Goal: Task Accomplishment & Management: Manage account settings

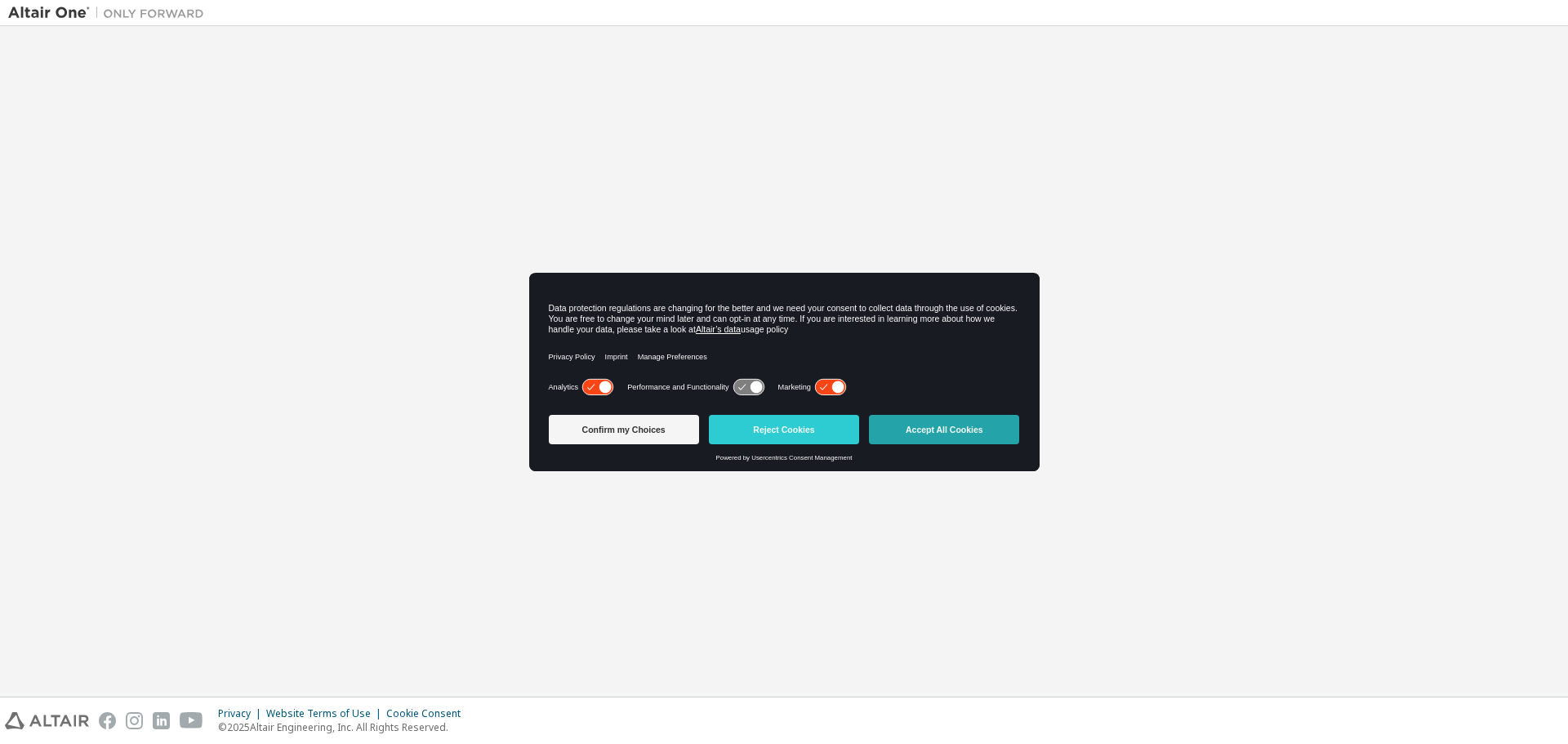
click at [952, 435] on button "Accept All Cookies" at bounding box center [944, 430] width 150 height 30
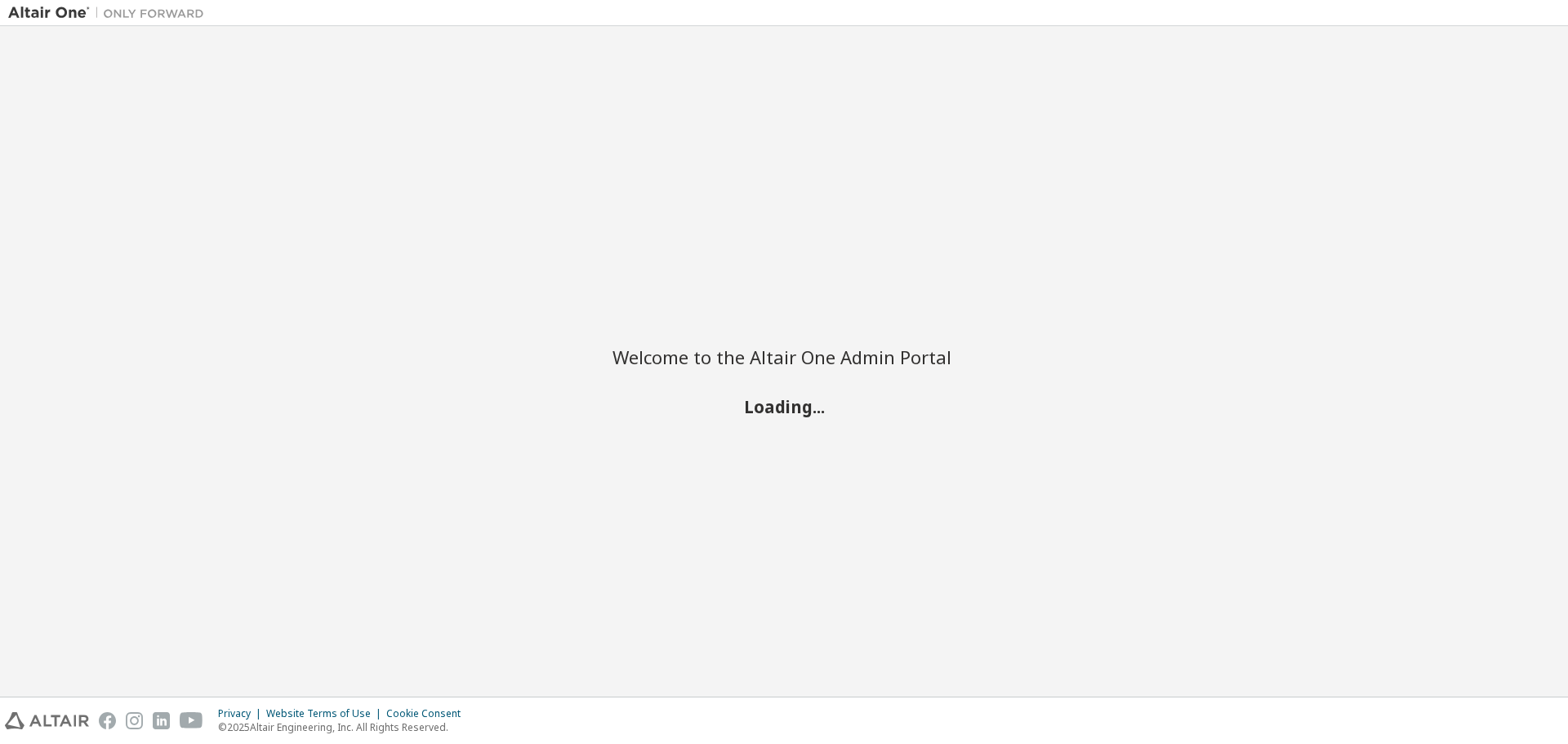
click at [127, 12] on img at bounding box center [109, 13] width 204 height 16
drag, startPoint x: 629, startPoint y: 346, endPoint x: 1099, endPoint y: 381, distance: 471.3
click at [1068, 378] on div "Welcome to the Altair One Admin Portal Loading..." at bounding box center [784, 362] width 1552 height 654
click at [1099, 382] on div "Welcome to the Altair One Admin Portal Loading..." at bounding box center [784, 362] width 1552 height 654
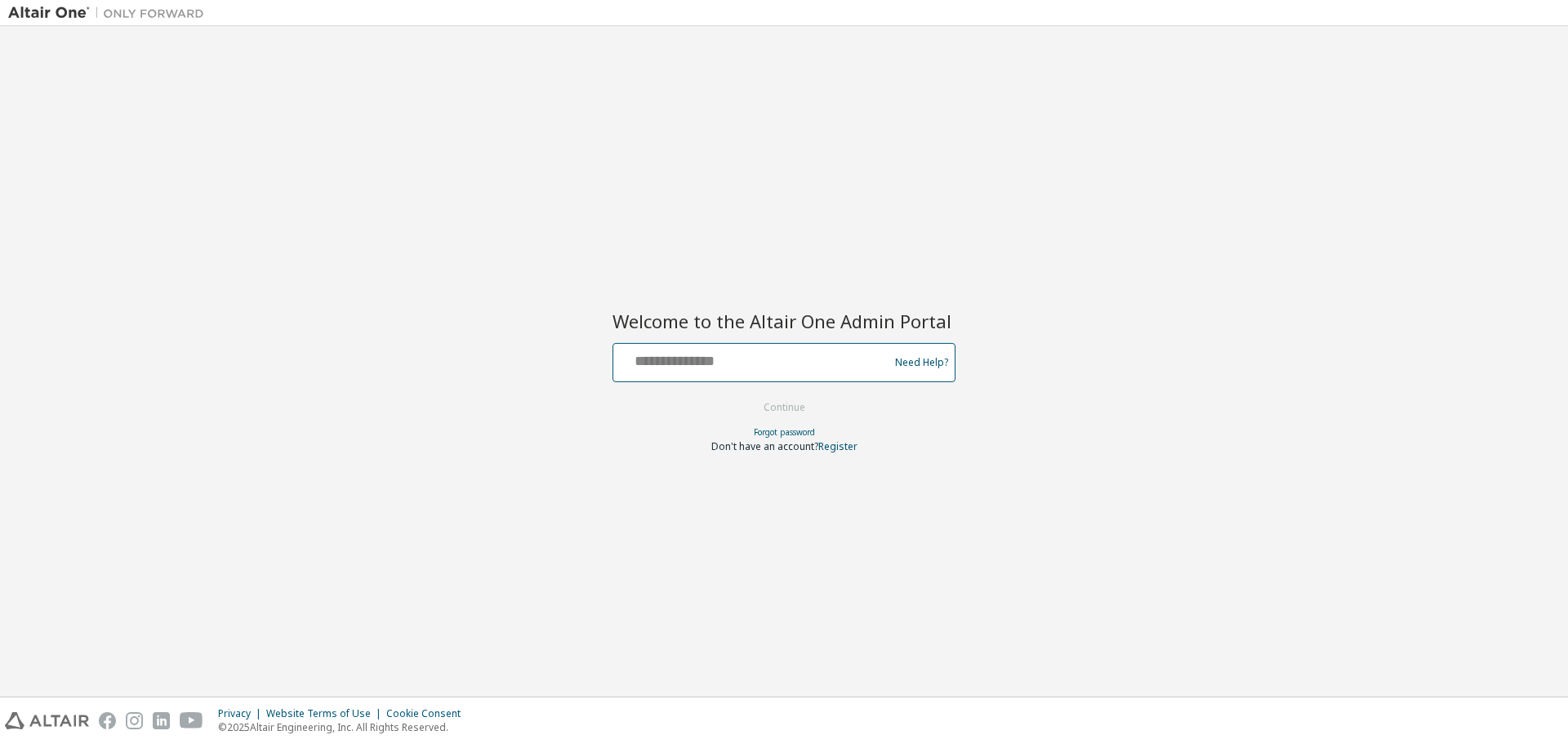
click at [728, 358] on input "text" at bounding box center [753, 359] width 267 height 24
paste input "**********"
type input "**********"
drag, startPoint x: 774, startPoint y: 360, endPoint x: 493, endPoint y: 355, distance: 281.0
click at [493, 355] on div "**********" at bounding box center [784, 362] width 1552 height 654
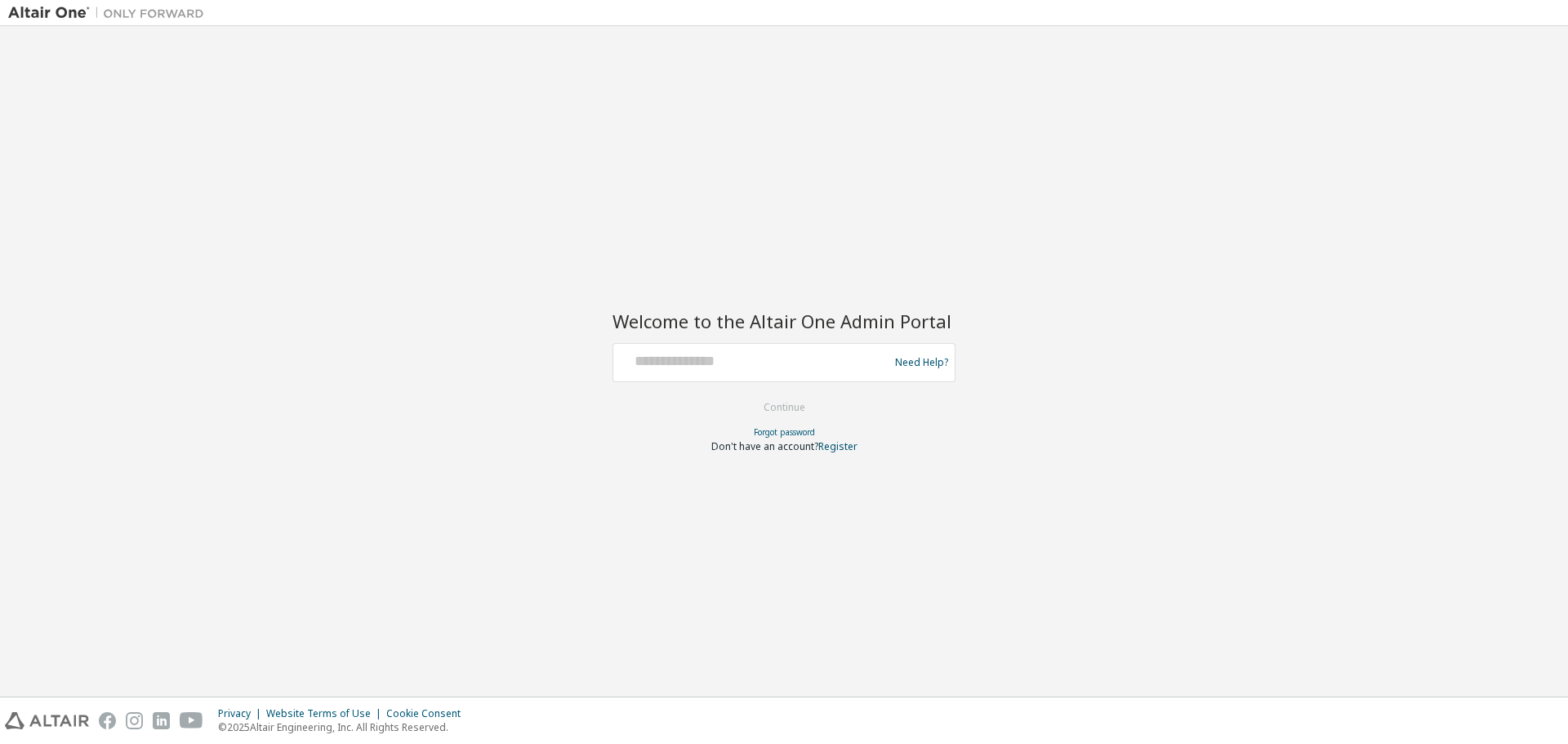
click at [112, 235] on div "Welcome to the Altair One Admin Portal Need Help? Please make sure that you pro…" at bounding box center [784, 362] width 1552 height 654
click at [820, 370] on input "text" at bounding box center [753, 359] width 267 height 24
paste input "**********"
type input "**********"
click at [794, 403] on button "Continue" at bounding box center [784, 407] width 76 height 25
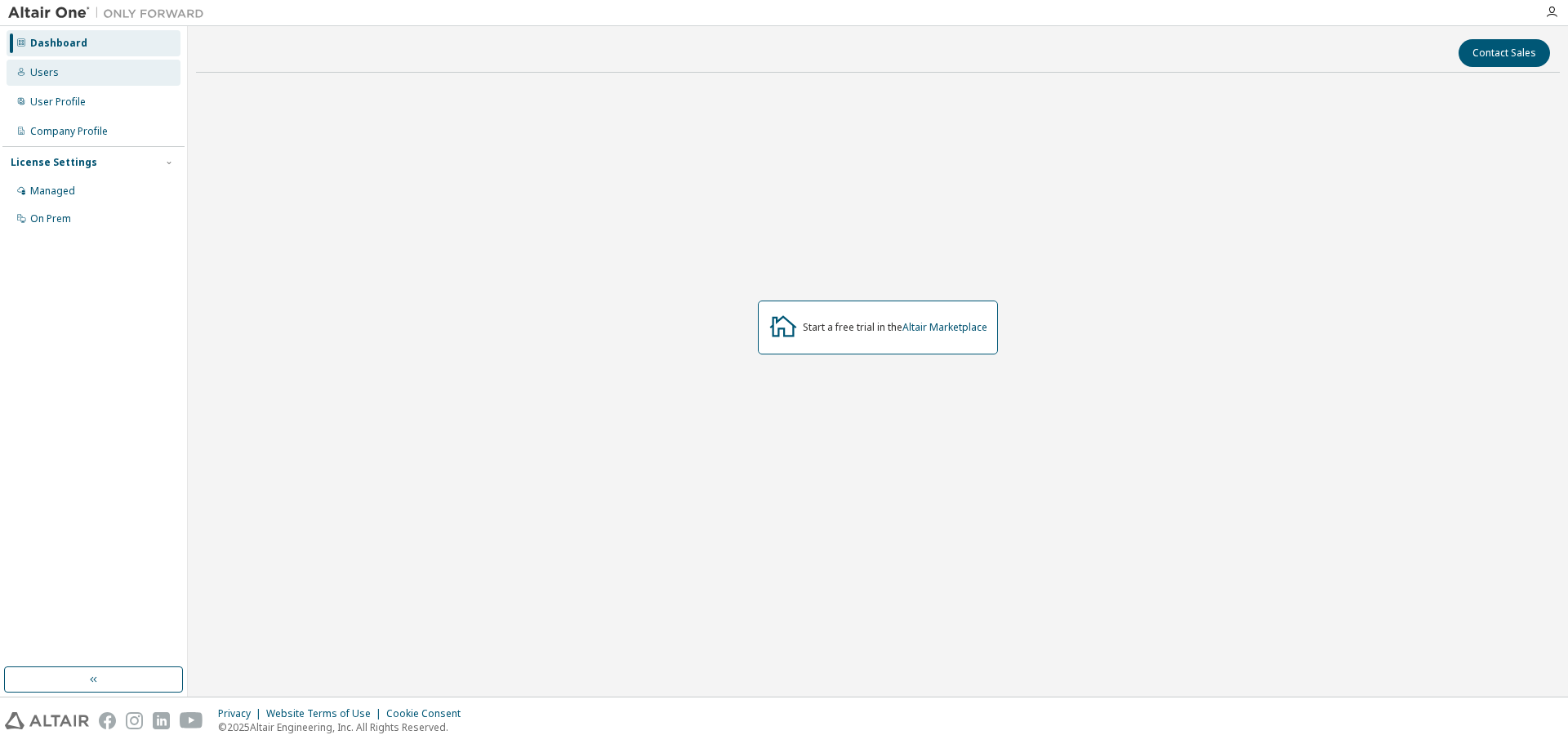
click at [48, 67] on div "Users" at bounding box center [44, 73] width 29 height 13
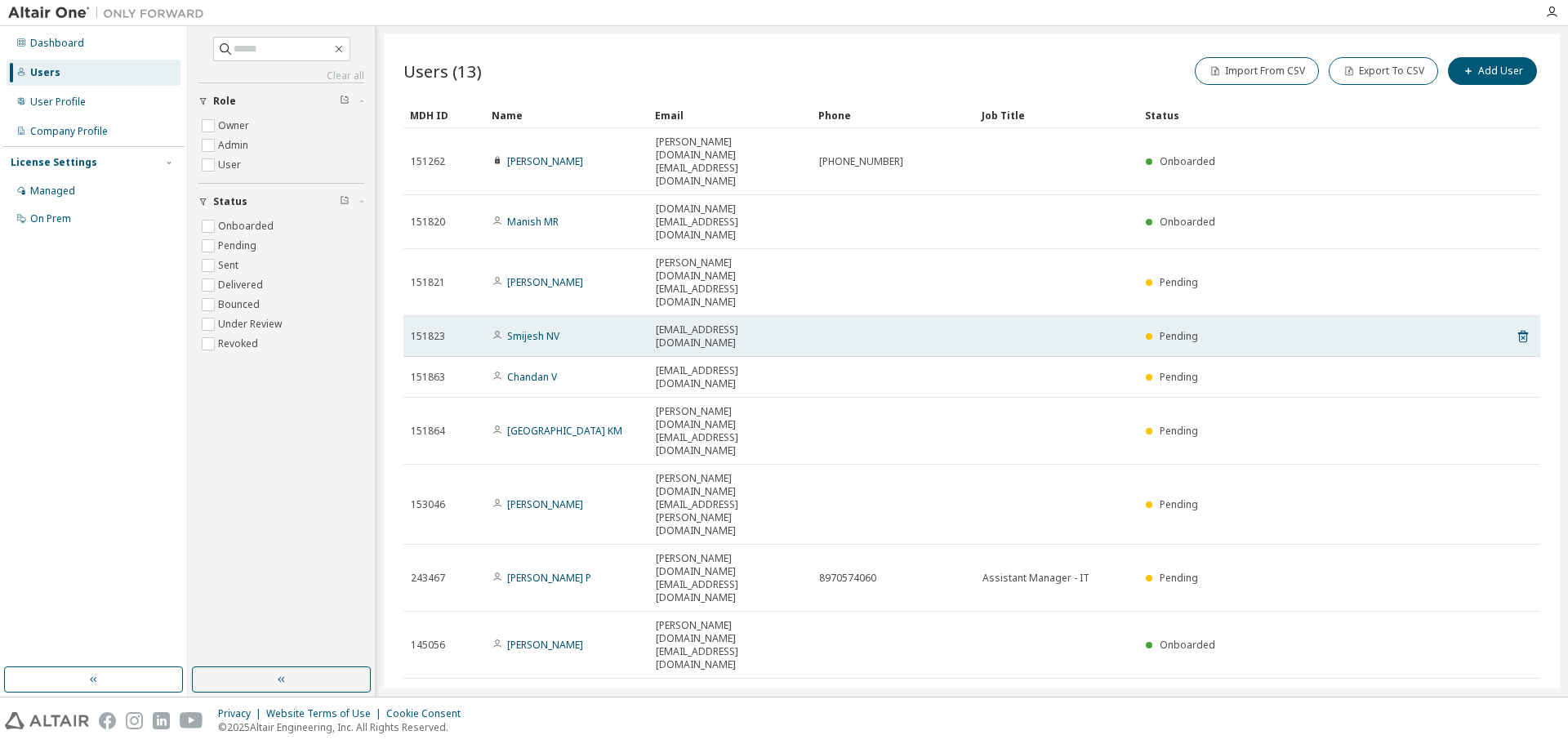
click at [443, 330] on span "151823" at bounding box center [427, 336] width 35 height 13
click at [1525, 327] on icon at bounding box center [1523, 337] width 15 height 20
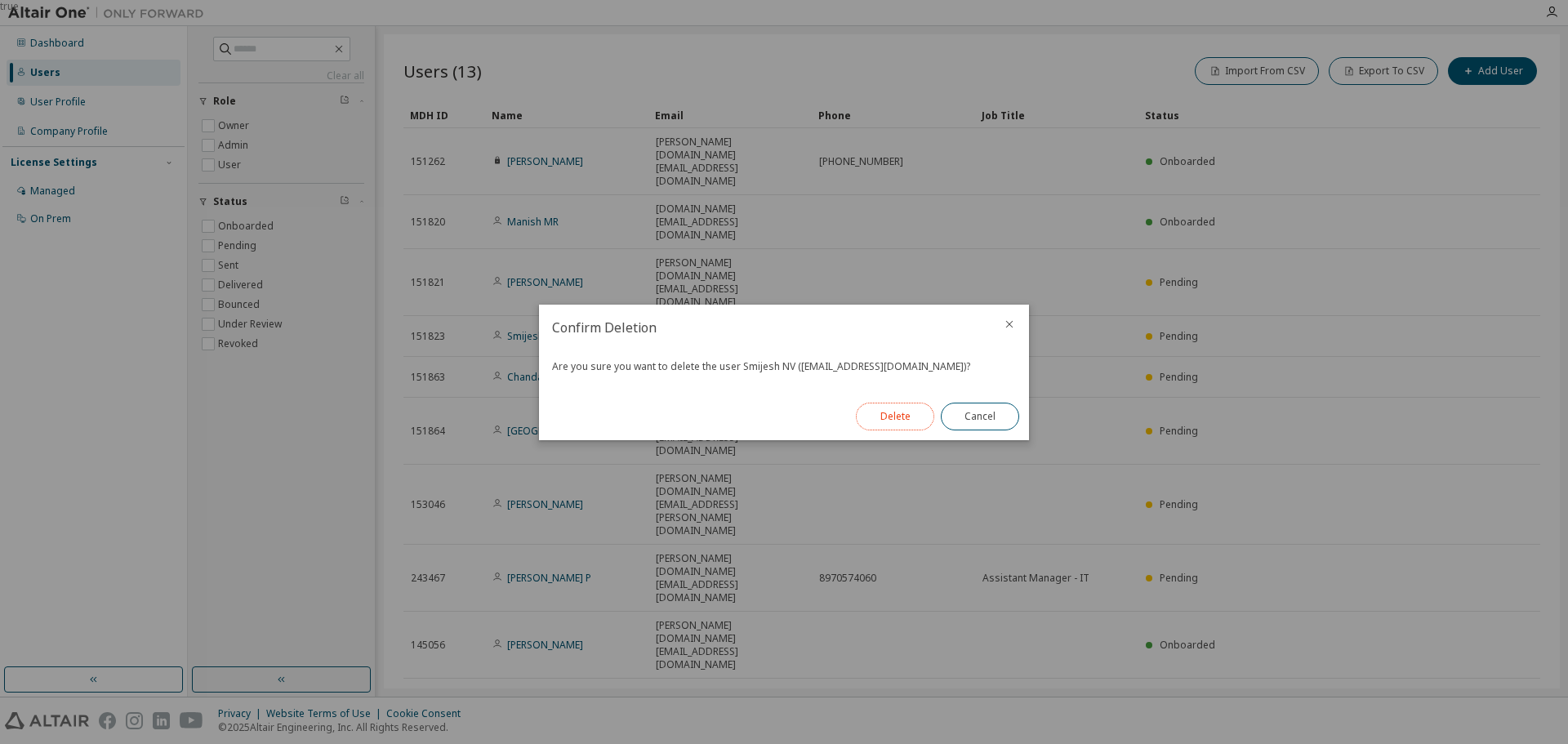
click at [902, 424] on button "Delete" at bounding box center [894, 416] width 78 height 28
click at [994, 417] on button "Close" at bounding box center [980, 416] width 78 height 28
click at [996, 415] on button "Close" at bounding box center [980, 416] width 78 height 28
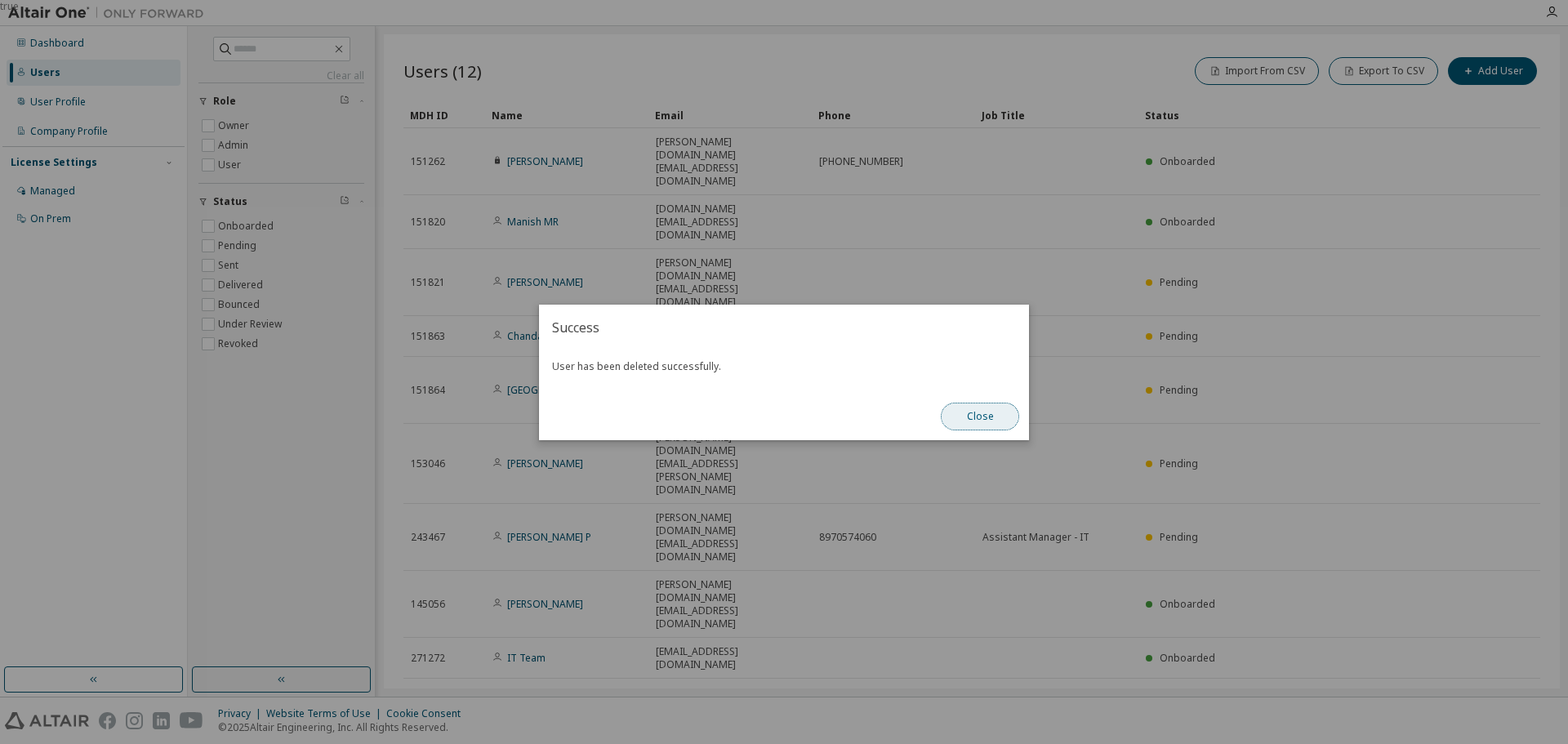
click at [989, 416] on button "Close" at bounding box center [980, 416] width 78 height 28
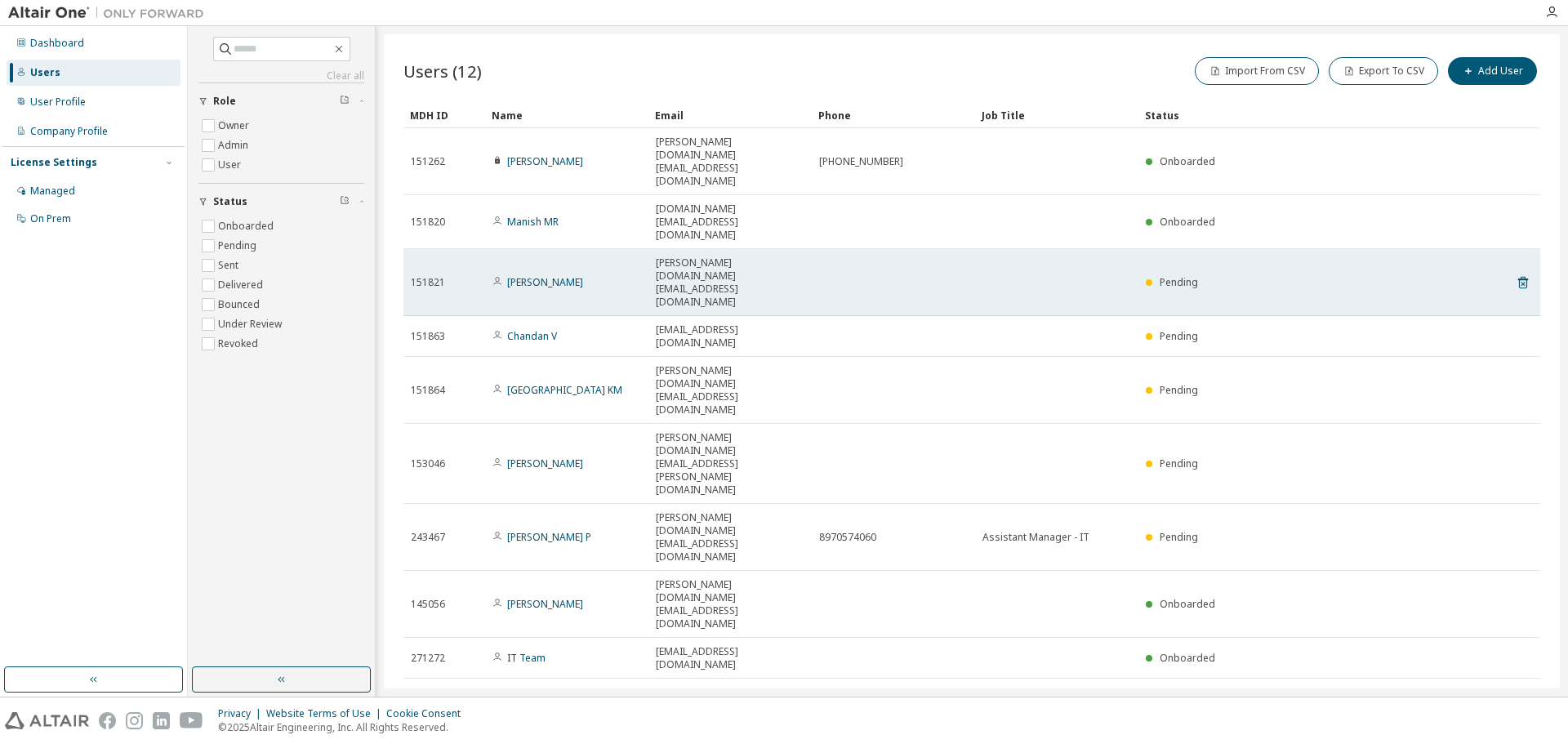
click at [706, 256] on span "[PERSON_NAME][DOMAIN_NAME][EMAIL_ADDRESS][DOMAIN_NAME]" at bounding box center [730, 282] width 149 height 53
click at [1523, 273] on icon at bounding box center [1523, 283] width 15 height 20
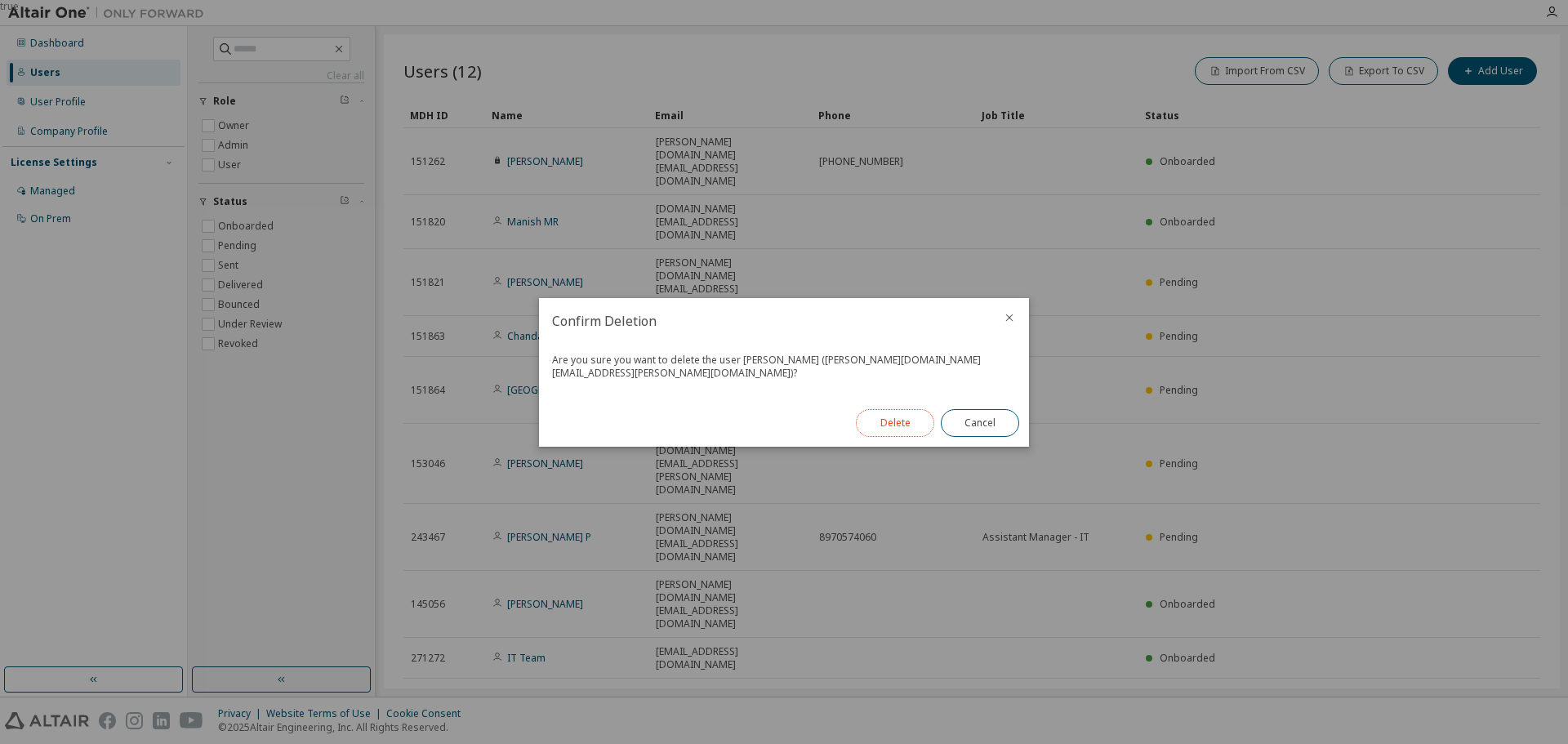
click at [884, 416] on button "Delete" at bounding box center [894, 423] width 78 height 28
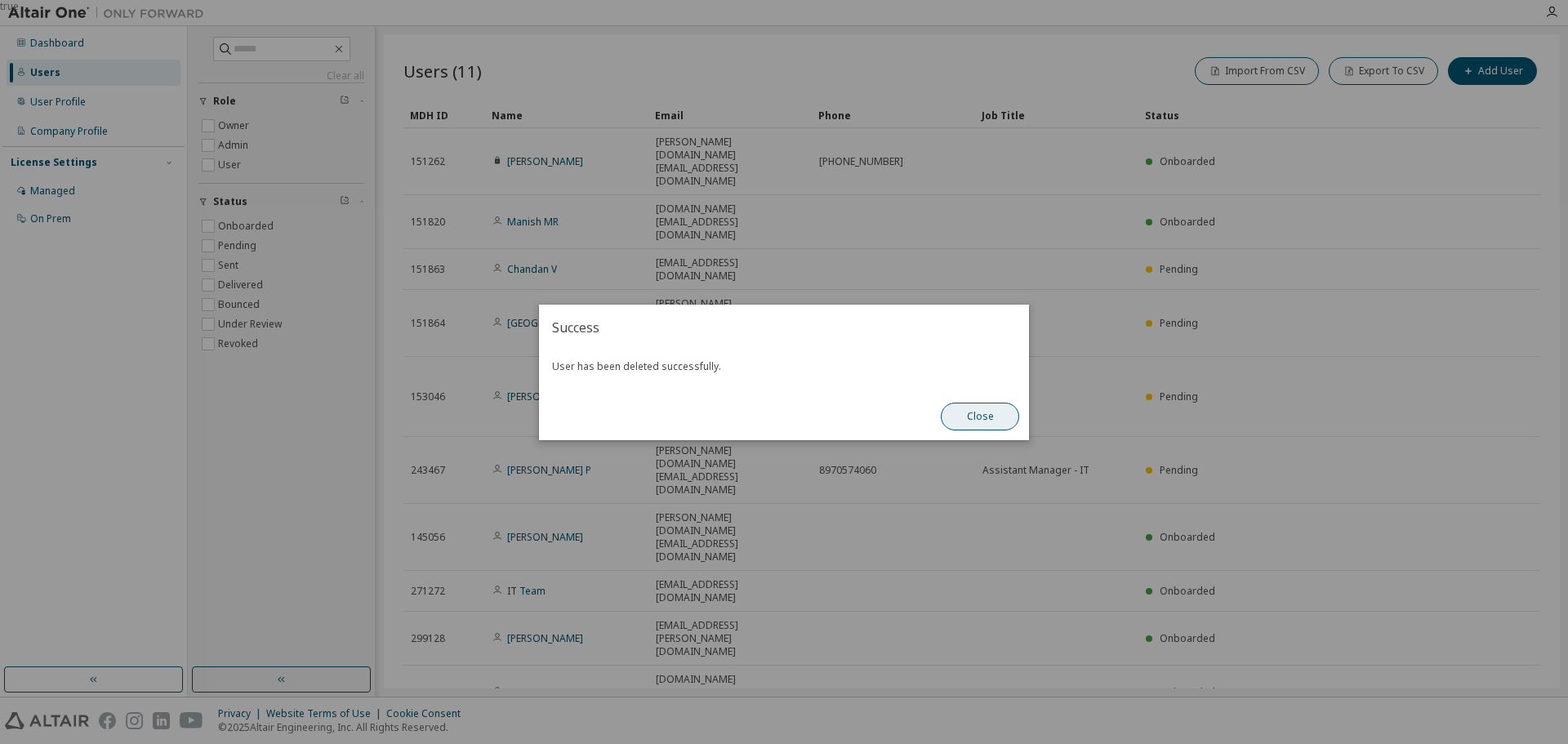
click at [971, 415] on button "Close" at bounding box center [980, 416] width 78 height 28
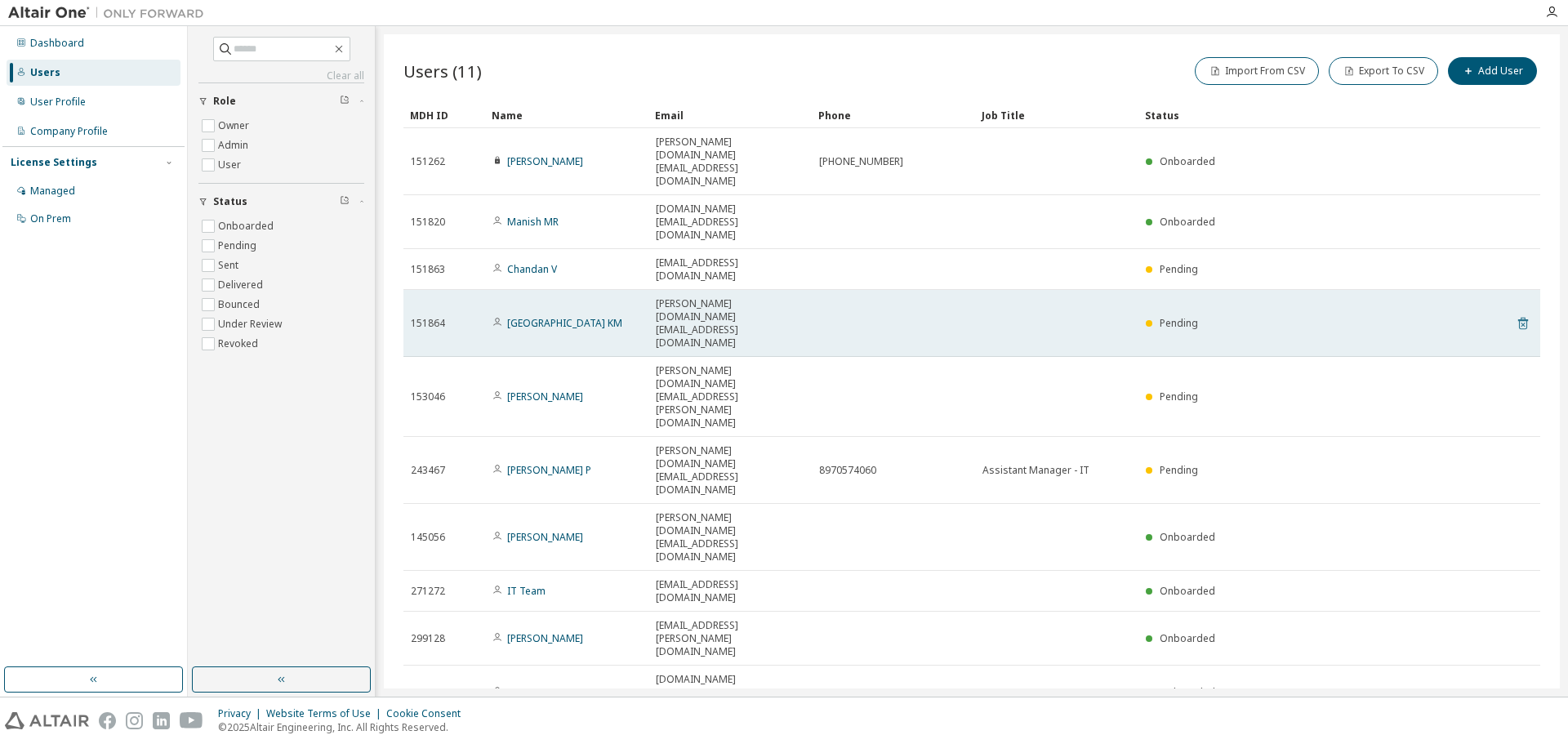
click at [1525, 318] on icon at bounding box center [1523, 324] width 10 height 12
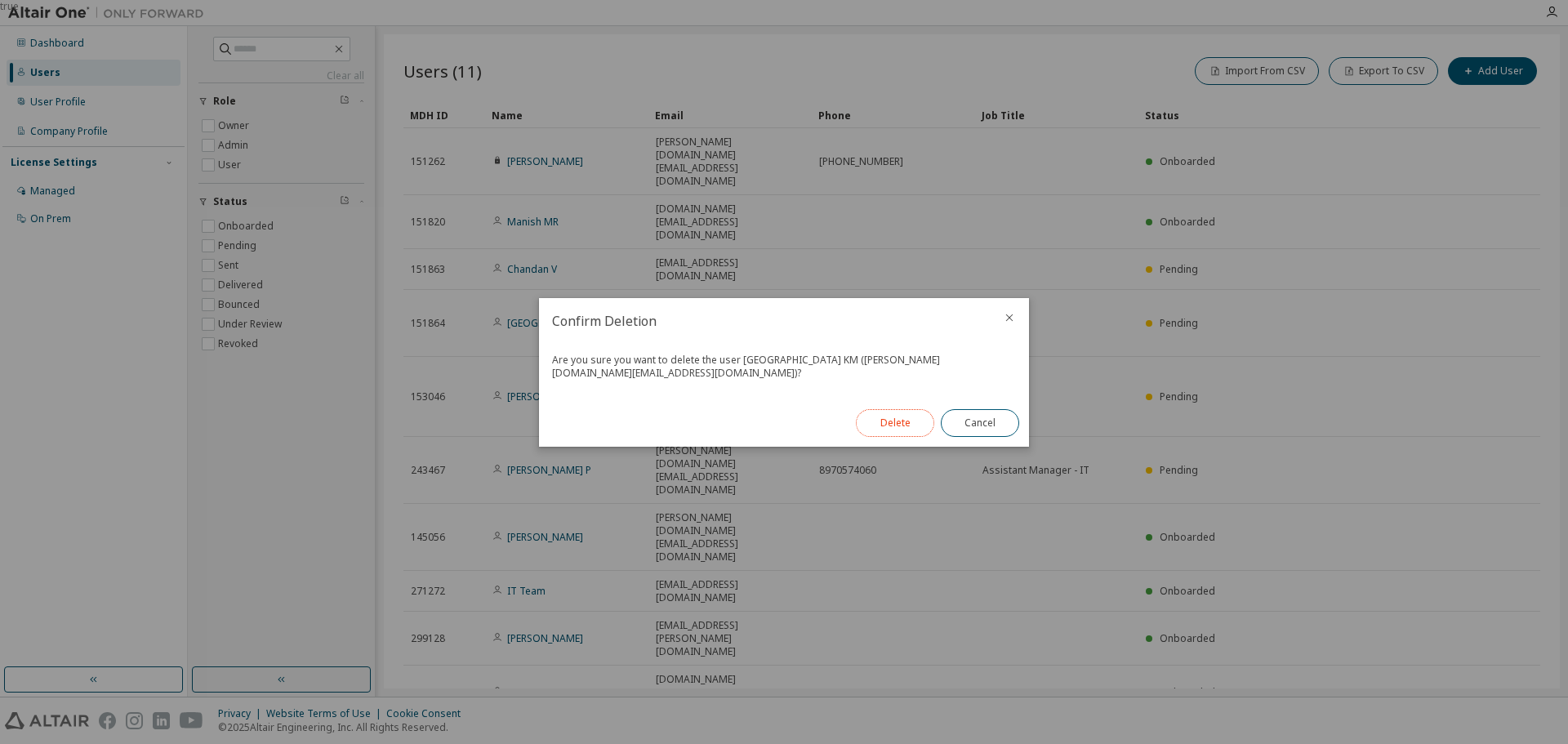
click at [897, 428] on button "Delete" at bounding box center [894, 423] width 78 height 28
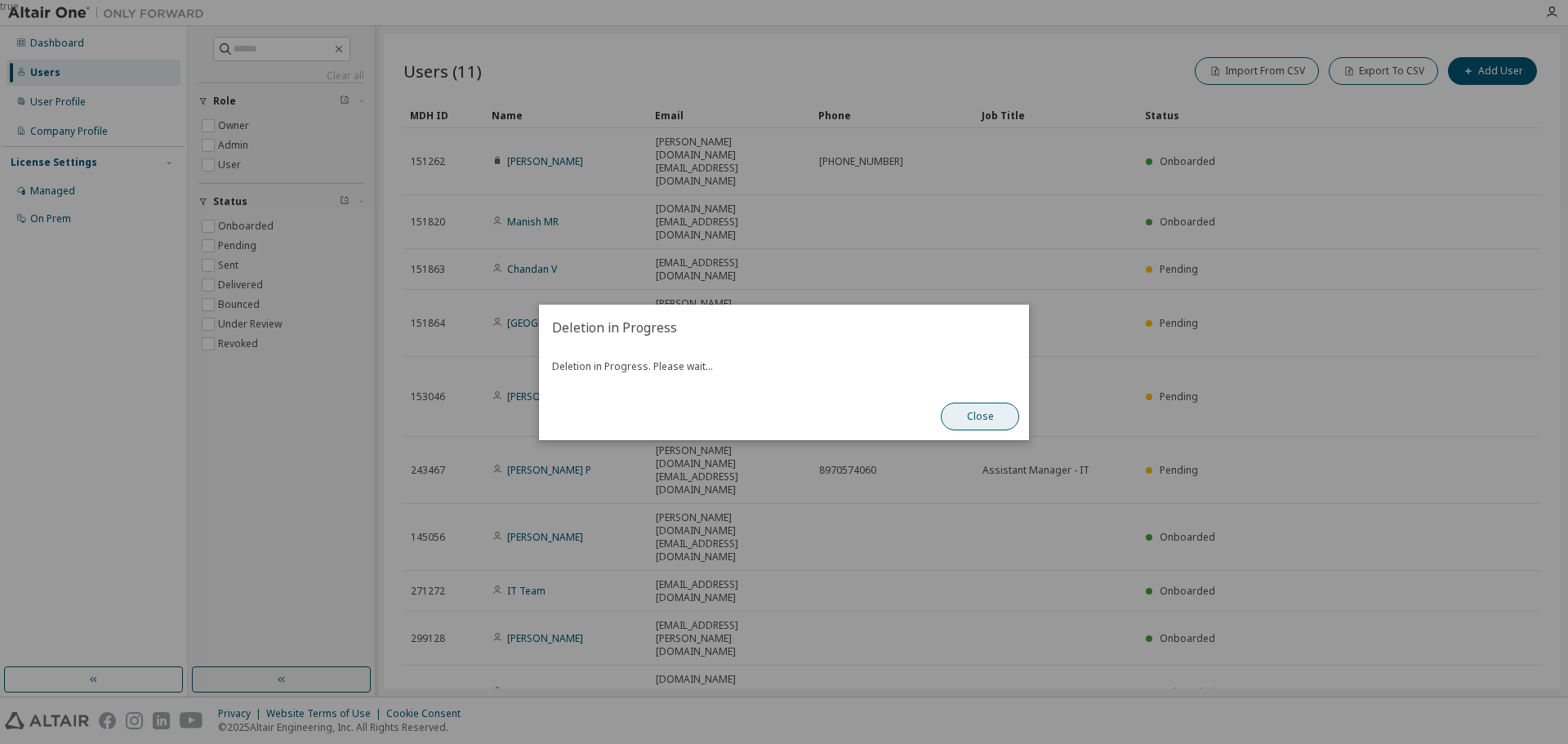
click at [969, 423] on button "Close" at bounding box center [980, 416] width 78 height 28
click at [970, 414] on button "Close" at bounding box center [980, 416] width 78 height 28
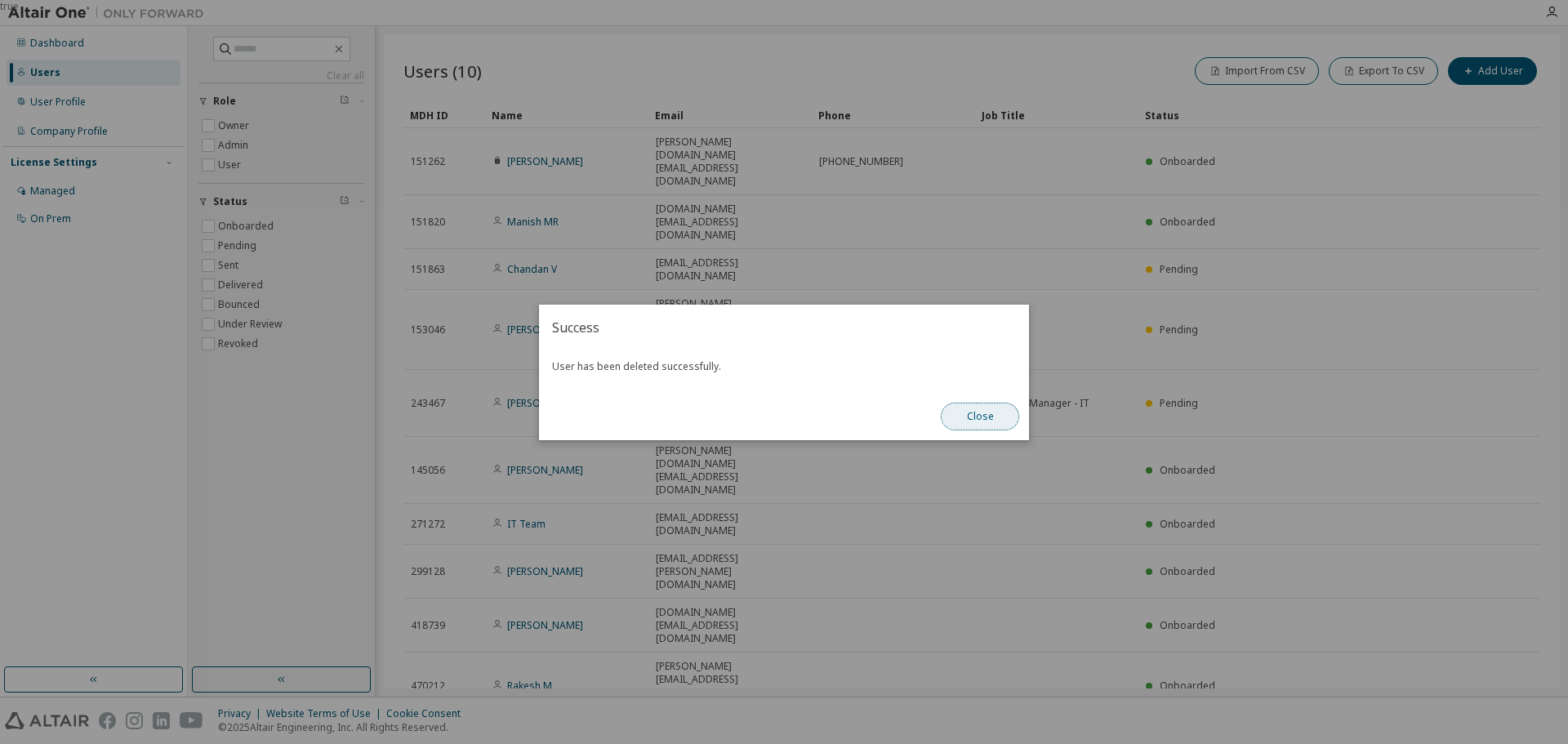
click at [972, 418] on button "Close" at bounding box center [980, 416] width 78 height 28
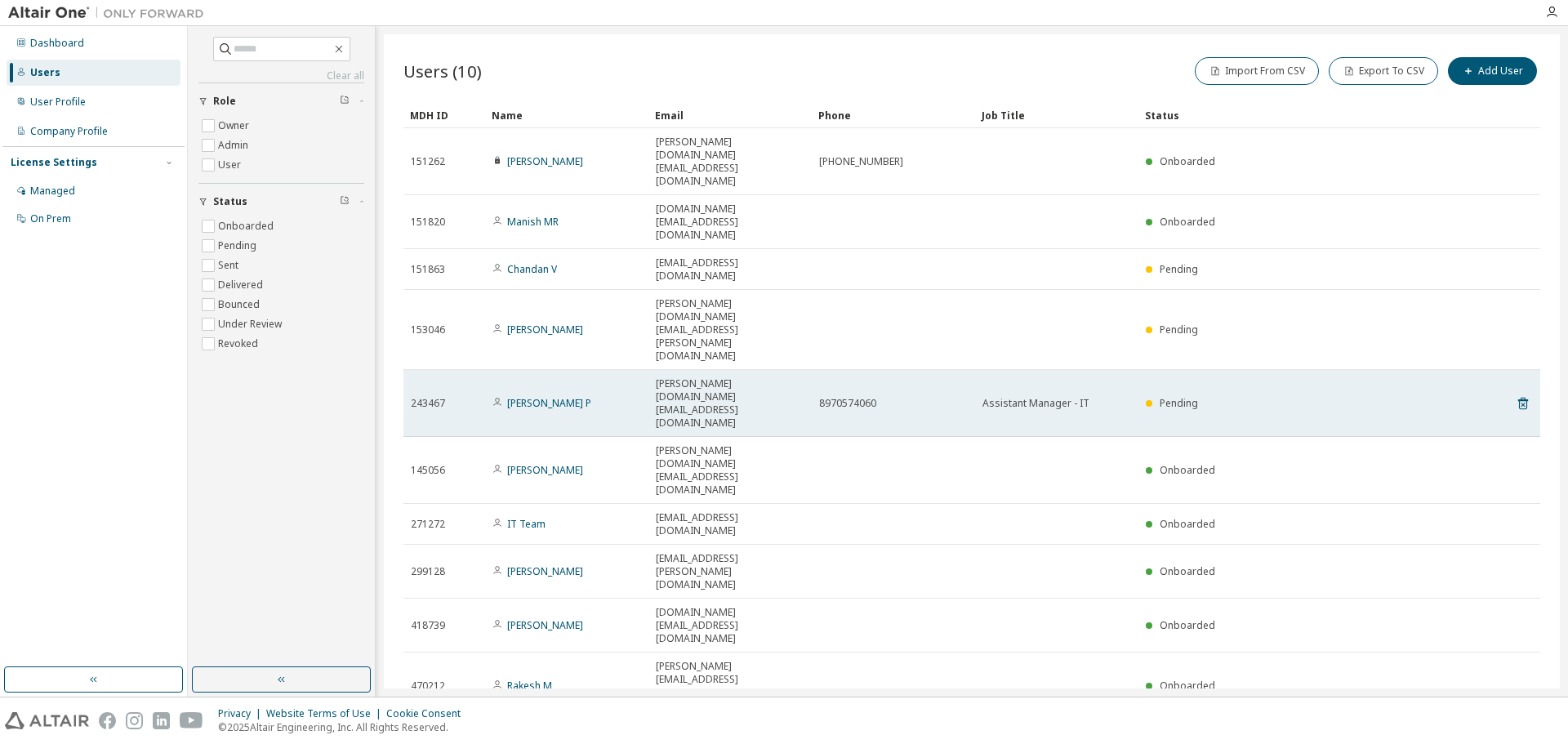
click at [636, 396] on div "[PERSON_NAME] P" at bounding box center [567, 402] width 149 height 13
click at [1520, 397] on icon at bounding box center [1523, 403] width 10 height 12
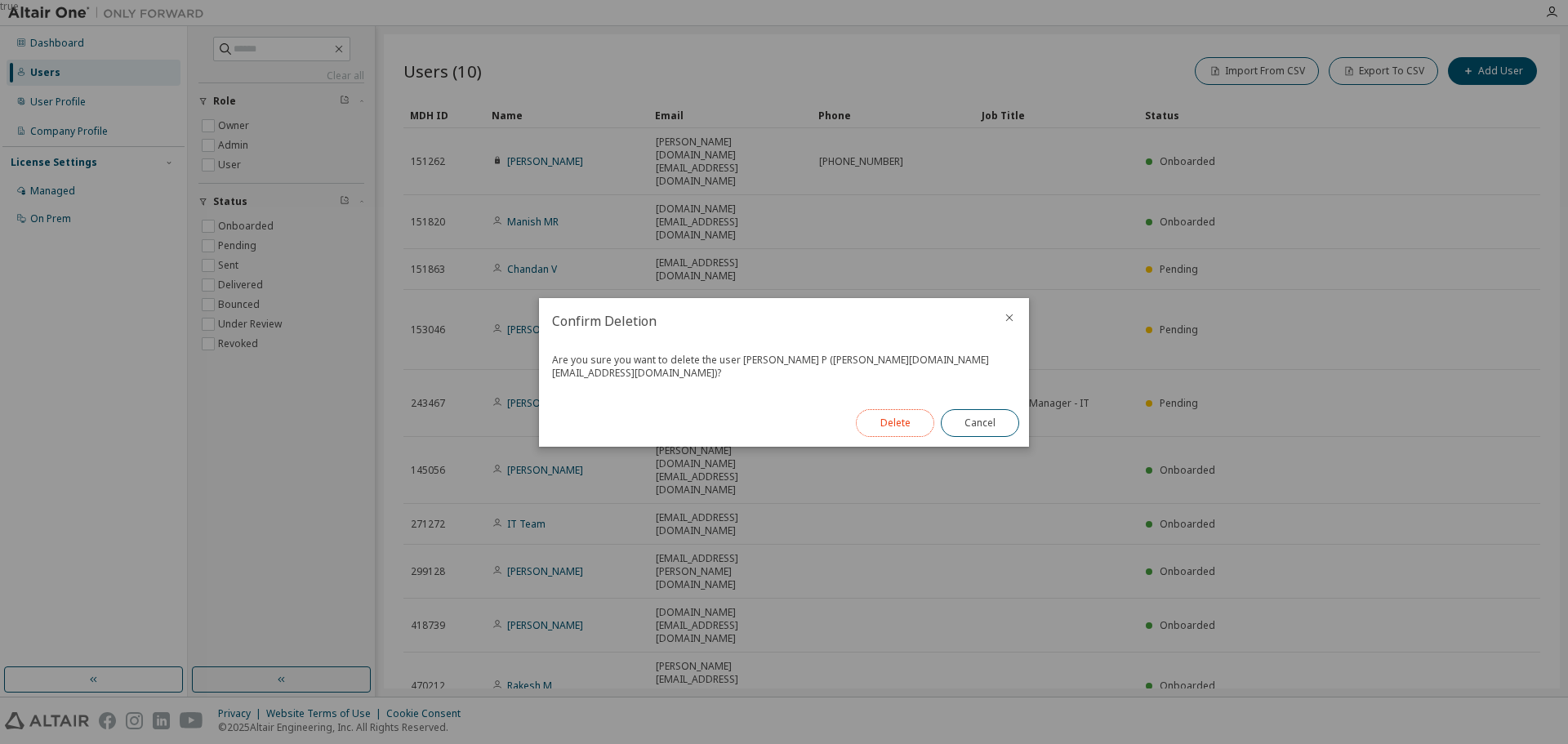
click at [895, 419] on button "Delete" at bounding box center [894, 423] width 78 height 28
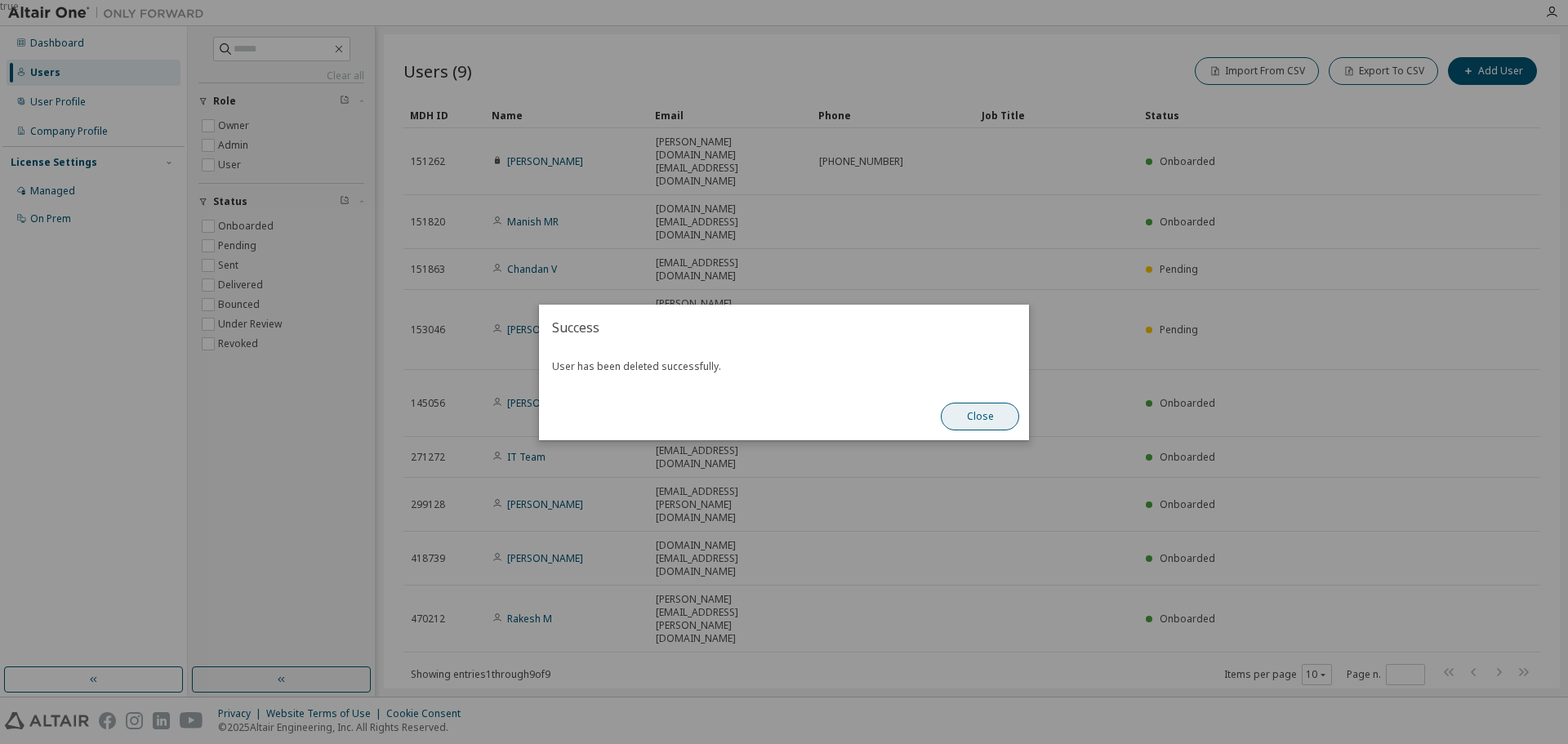
click at [952, 417] on button "Close" at bounding box center [980, 416] width 78 height 28
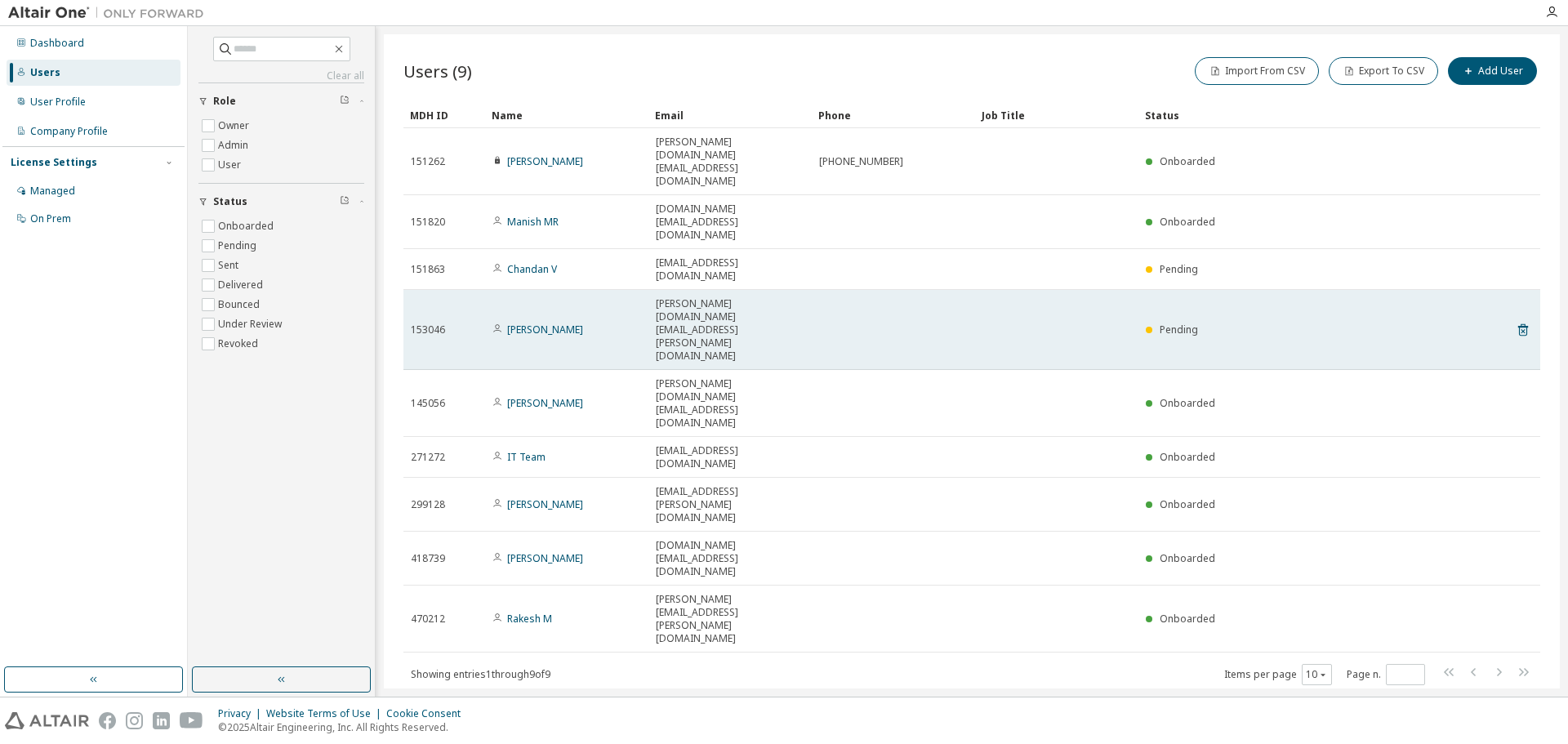
click at [671, 297] on span "[PERSON_NAME][DOMAIN_NAME][EMAIL_ADDRESS][PERSON_NAME][DOMAIN_NAME]" at bounding box center [730, 330] width 149 height 66
click at [1521, 320] on icon at bounding box center [1523, 330] width 15 height 20
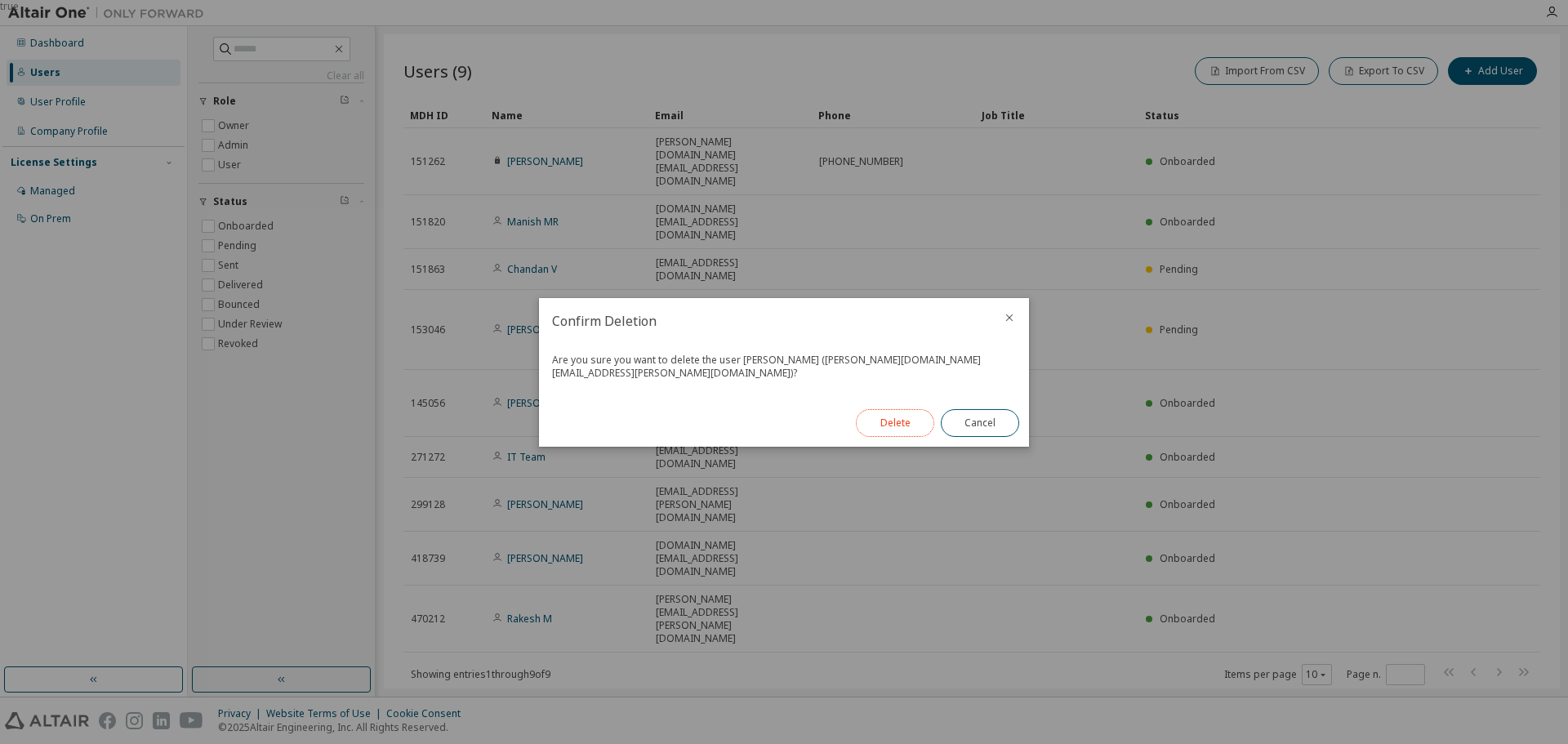
click at [903, 419] on button "Delete" at bounding box center [894, 423] width 78 height 28
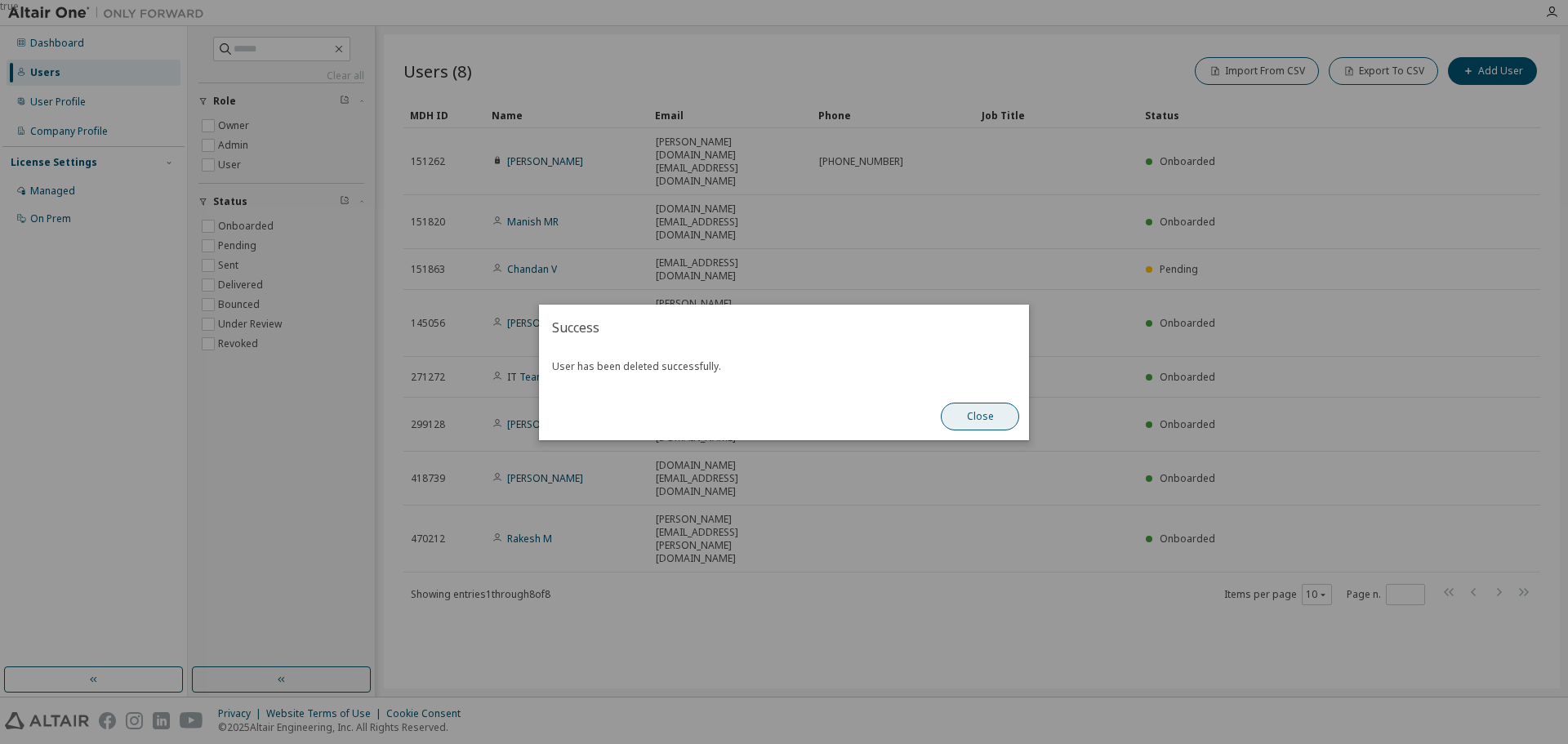
click at [974, 420] on button "Close" at bounding box center [980, 416] width 78 height 28
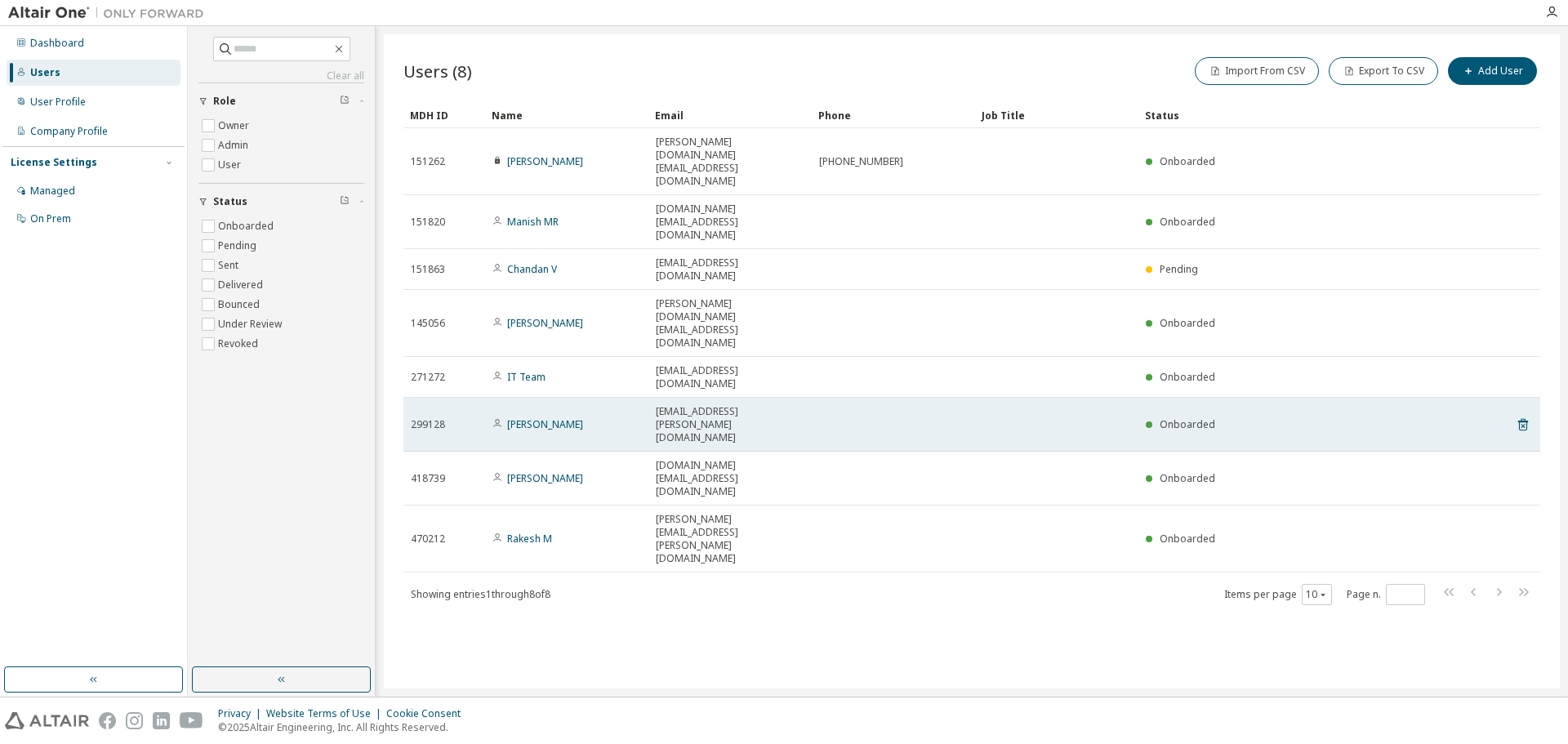
click at [647, 397] on td "[PERSON_NAME]" at bounding box center [566, 424] width 163 height 54
click at [1523, 419] on icon at bounding box center [1523, 425] width 10 height 12
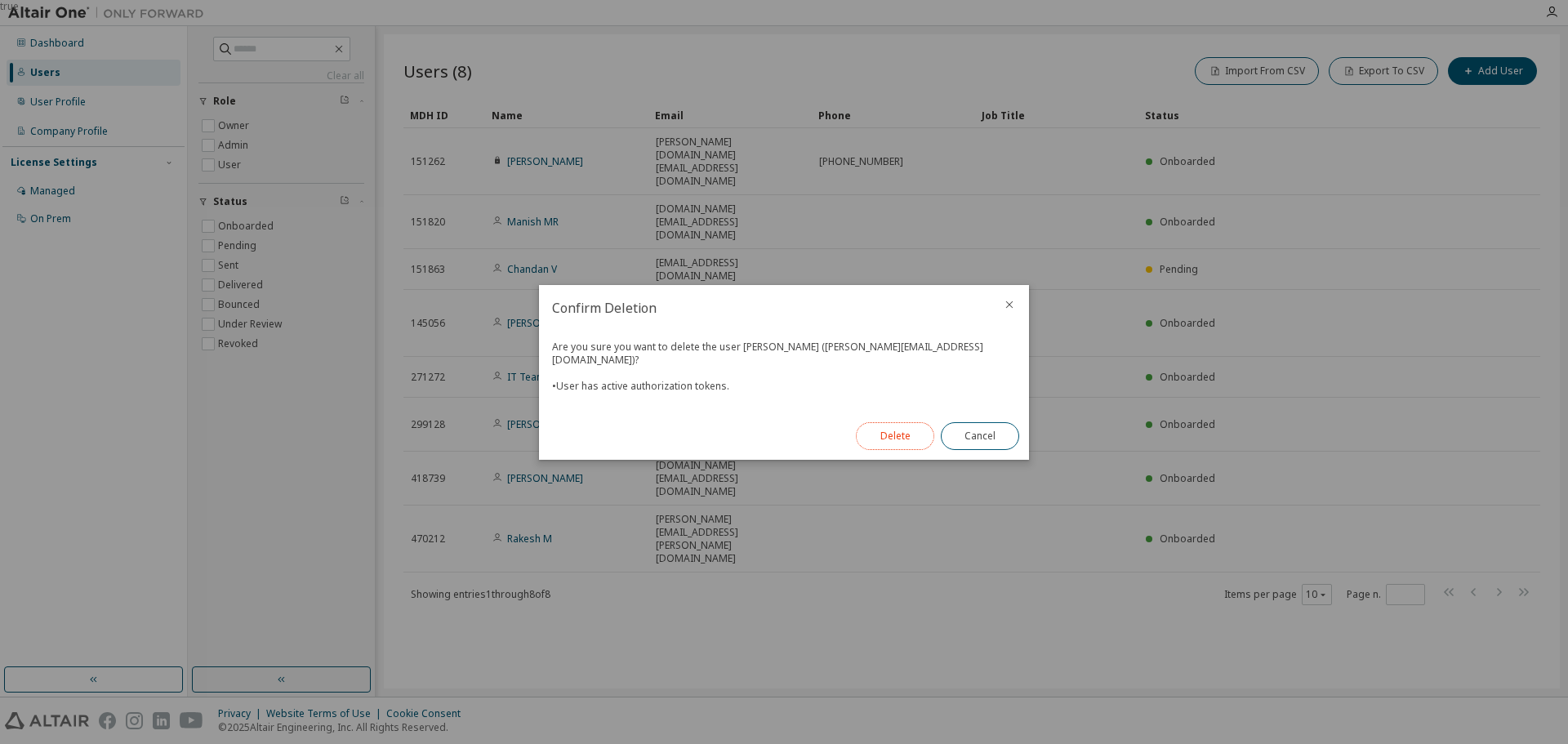
click at [891, 428] on button "Delete" at bounding box center [894, 436] width 78 height 28
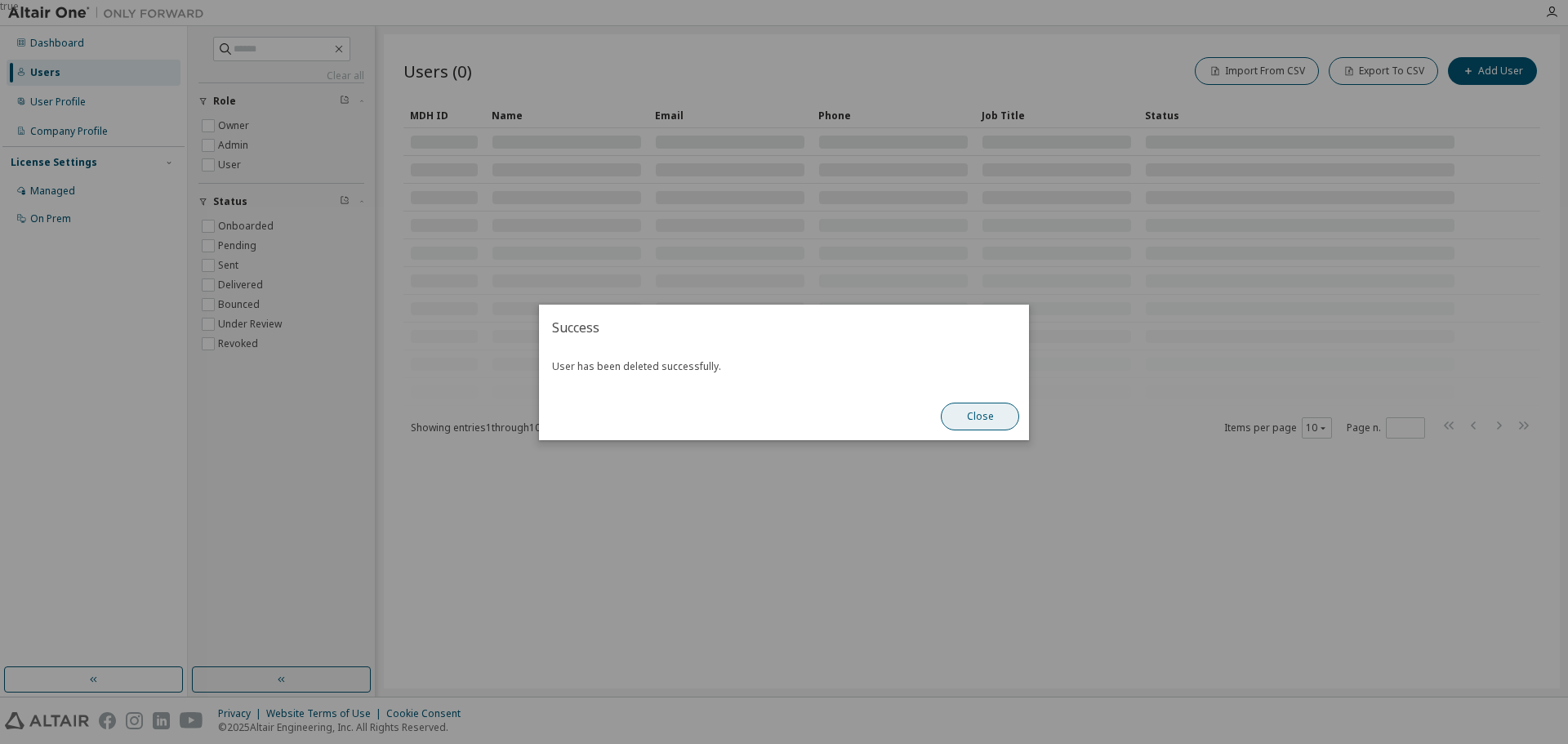
click at [986, 415] on button "Close" at bounding box center [980, 416] width 78 height 28
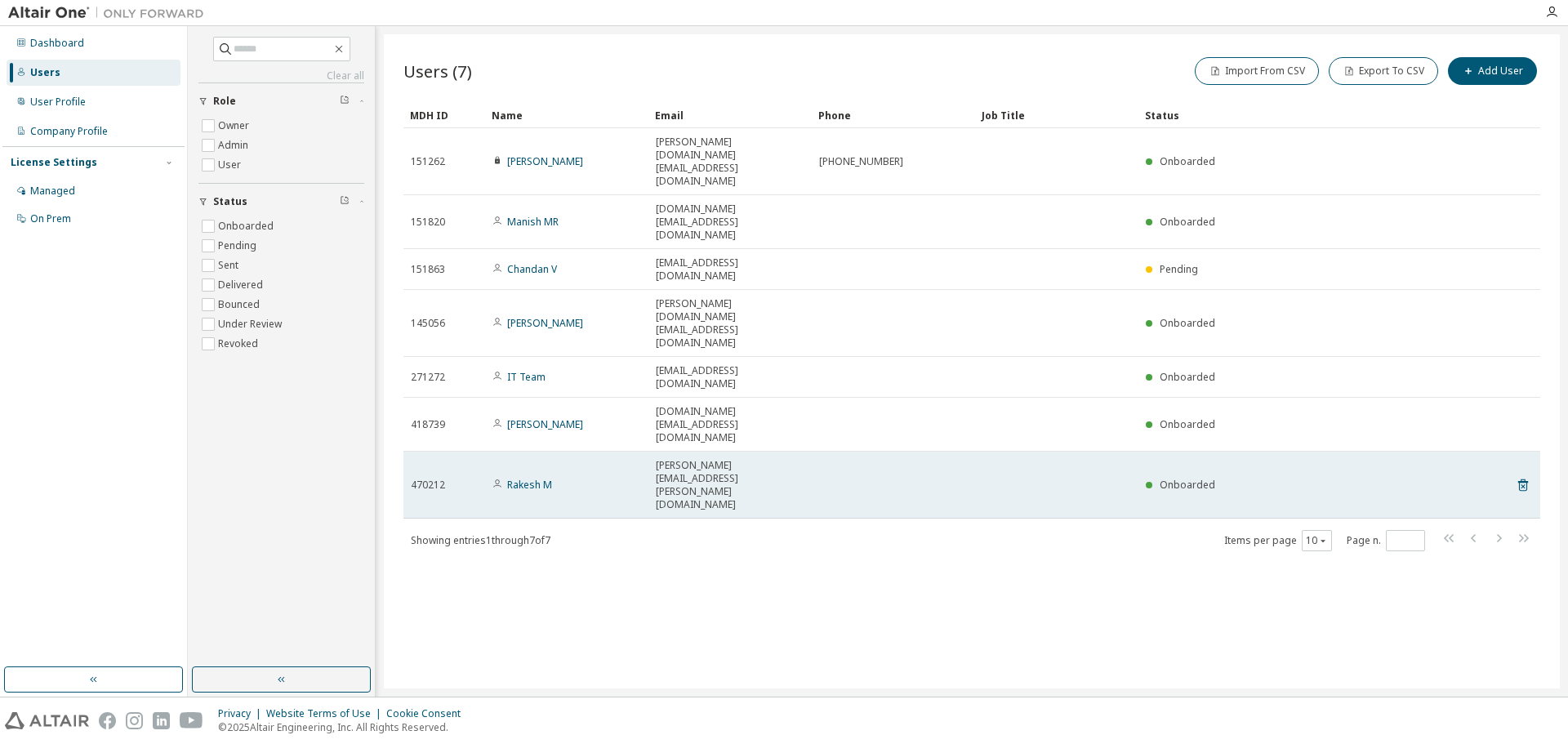
click at [721, 459] on span "[PERSON_NAME][EMAIL_ADDRESS][PERSON_NAME][DOMAIN_NAME]" at bounding box center [730, 485] width 149 height 53
click at [1520, 480] on icon at bounding box center [1523, 486] width 10 height 12
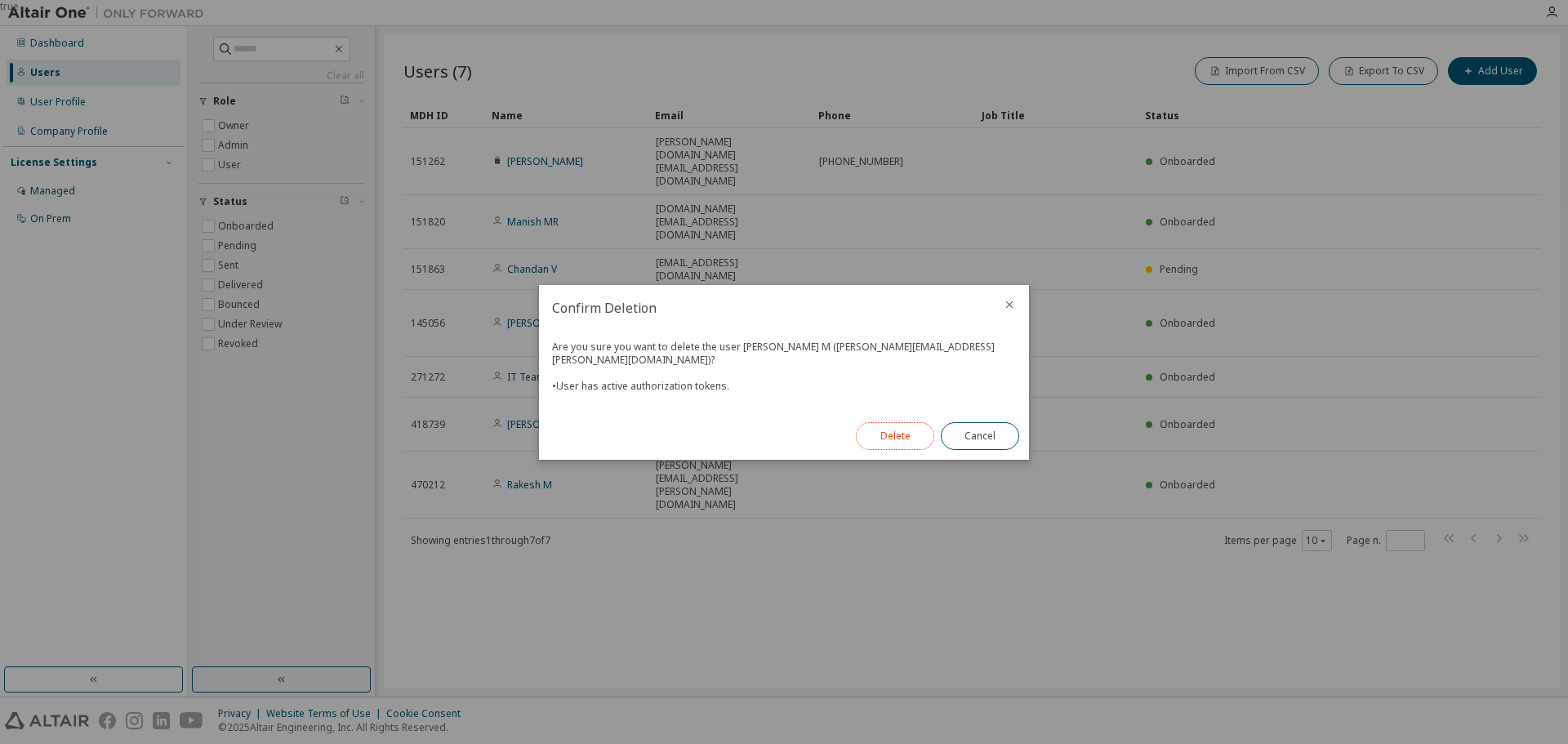
click at [916, 427] on button "Delete" at bounding box center [894, 436] width 78 height 28
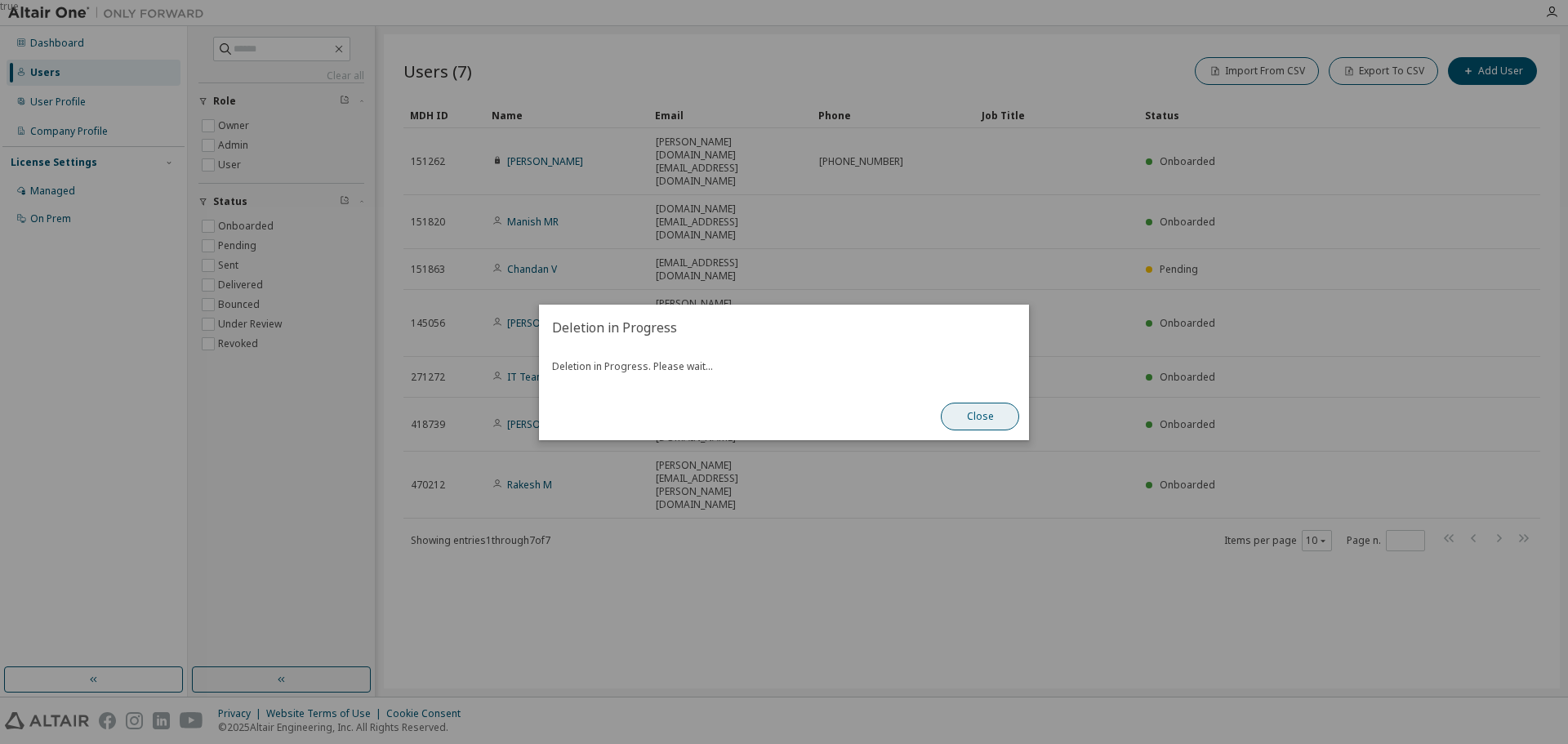
click at [1006, 417] on button "Close" at bounding box center [980, 416] width 78 height 28
click at [980, 403] on button "Close" at bounding box center [980, 416] width 78 height 28
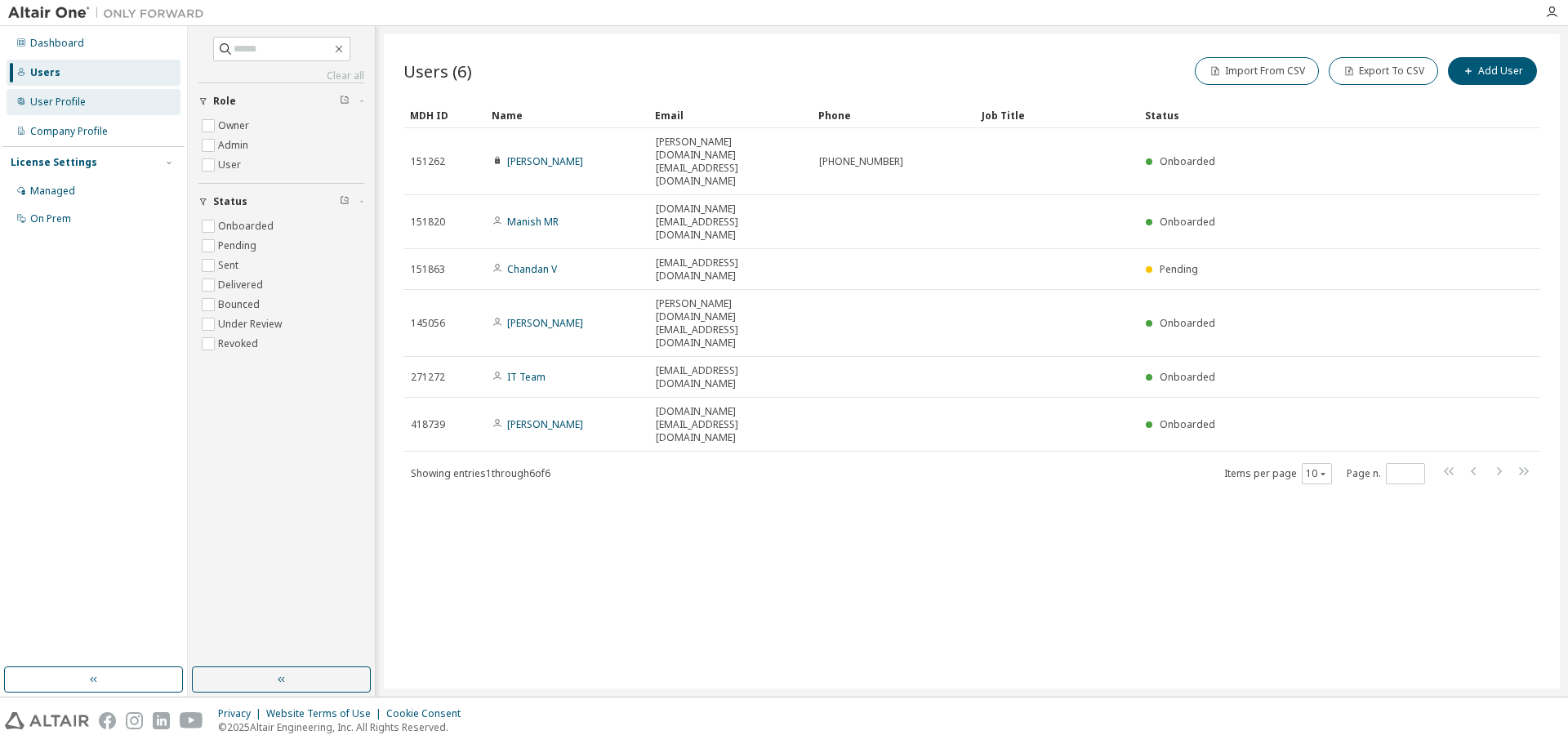
click at [65, 100] on div "User Profile" at bounding box center [58, 101] width 56 height 13
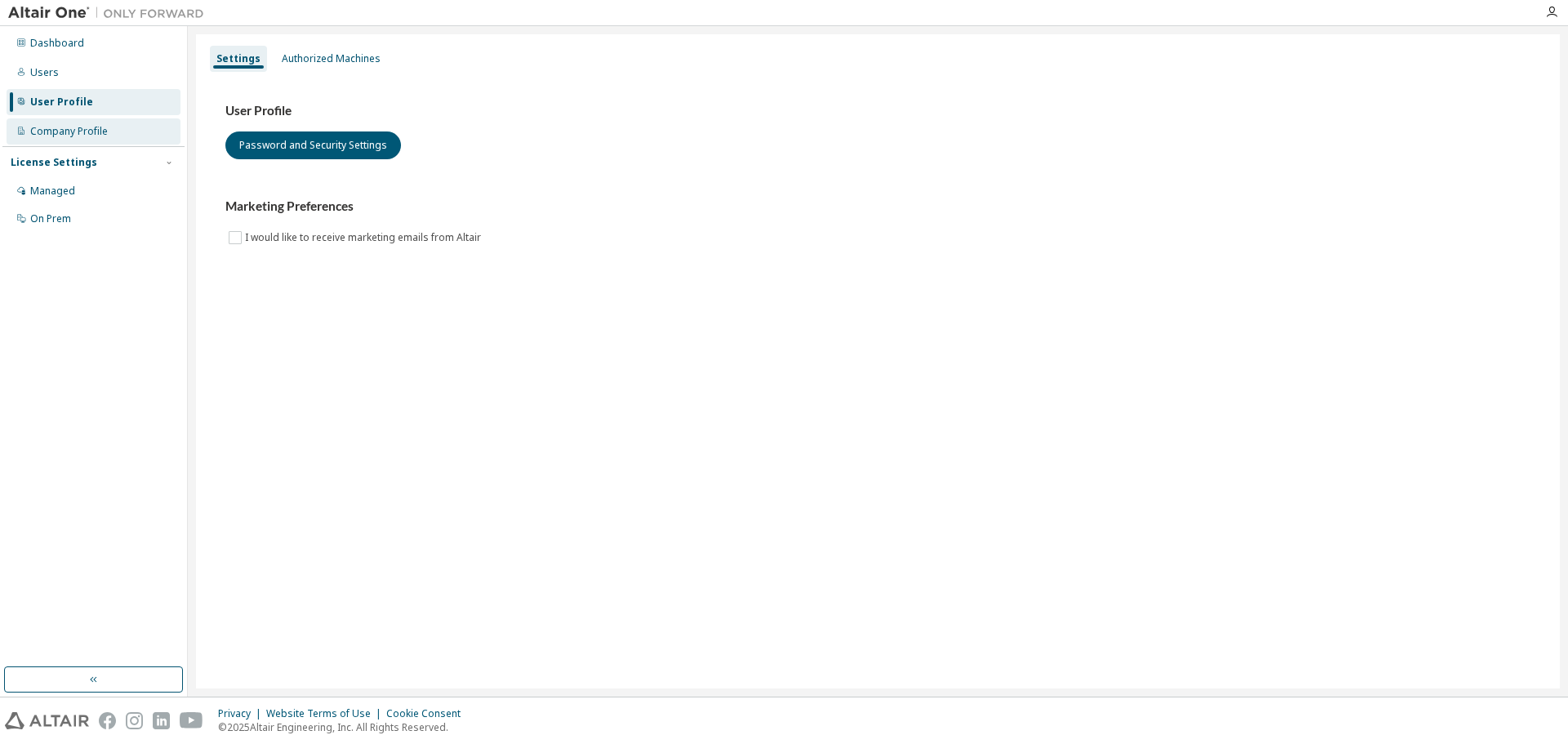
click at [78, 130] on div "Company Profile" at bounding box center [69, 131] width 78 height 13
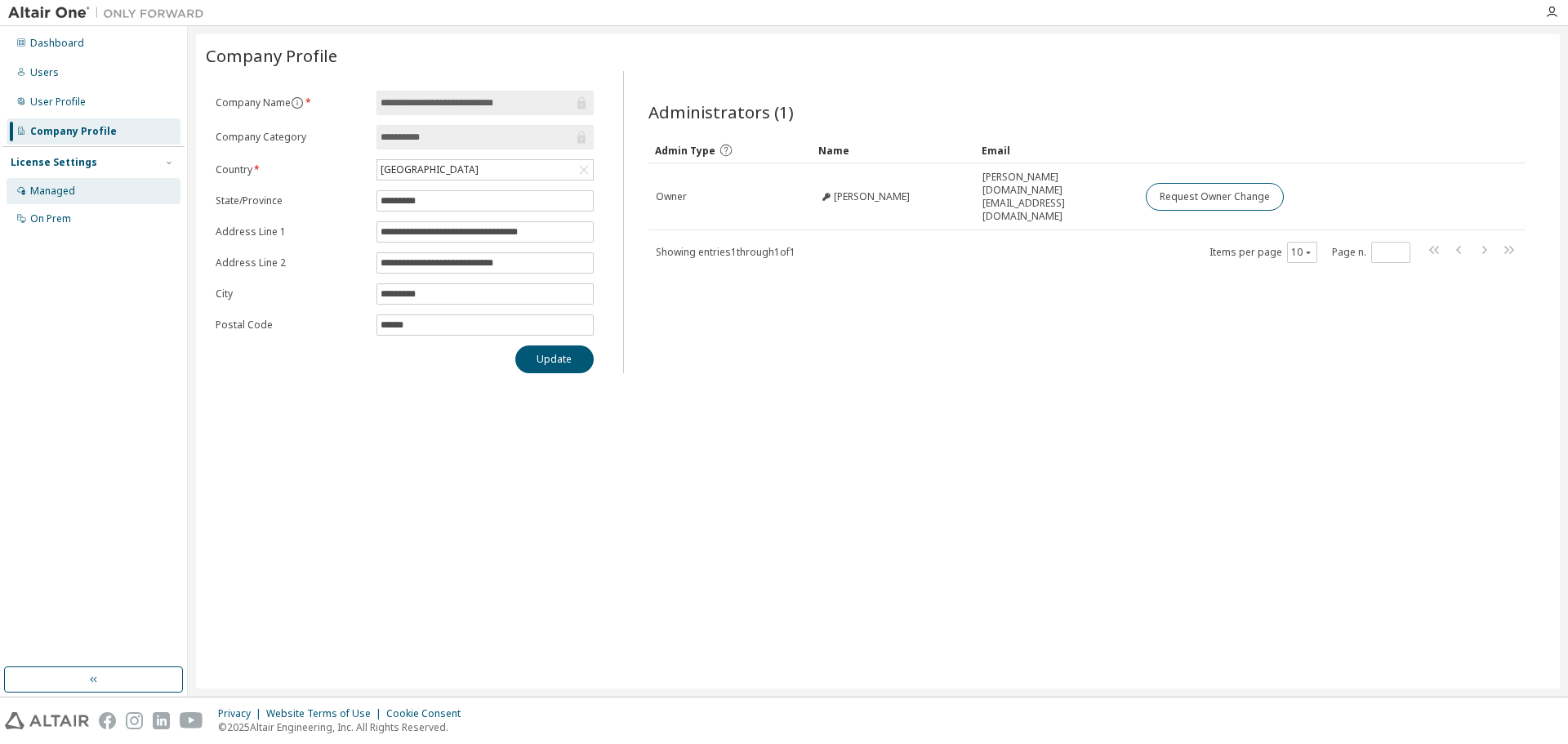
click at [48, 189] on div "Managed" at bounding box center [52, 191] width 45 height 13
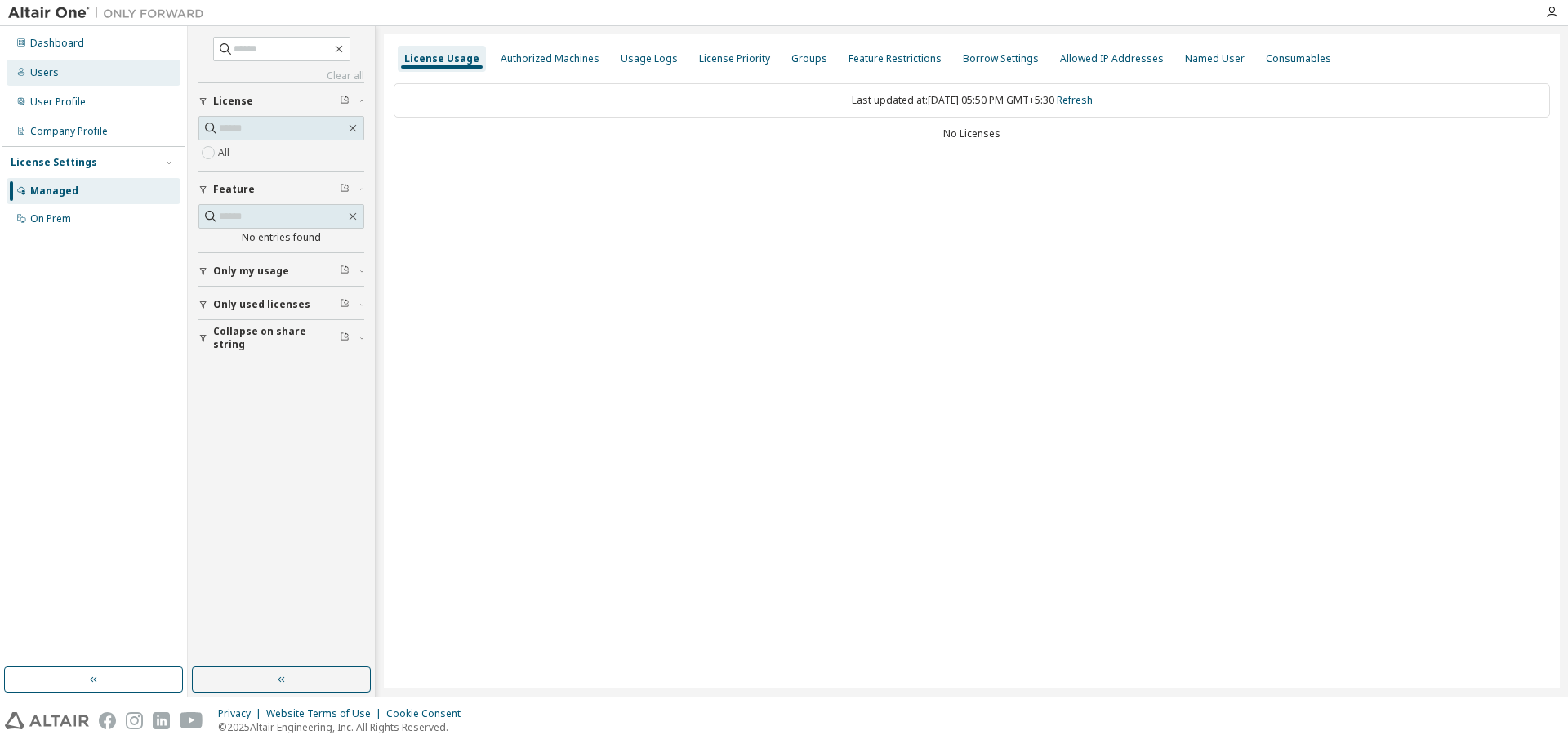
click at [35, 72] on div "Users" at bounding box center [44, 73] width 29 height 13
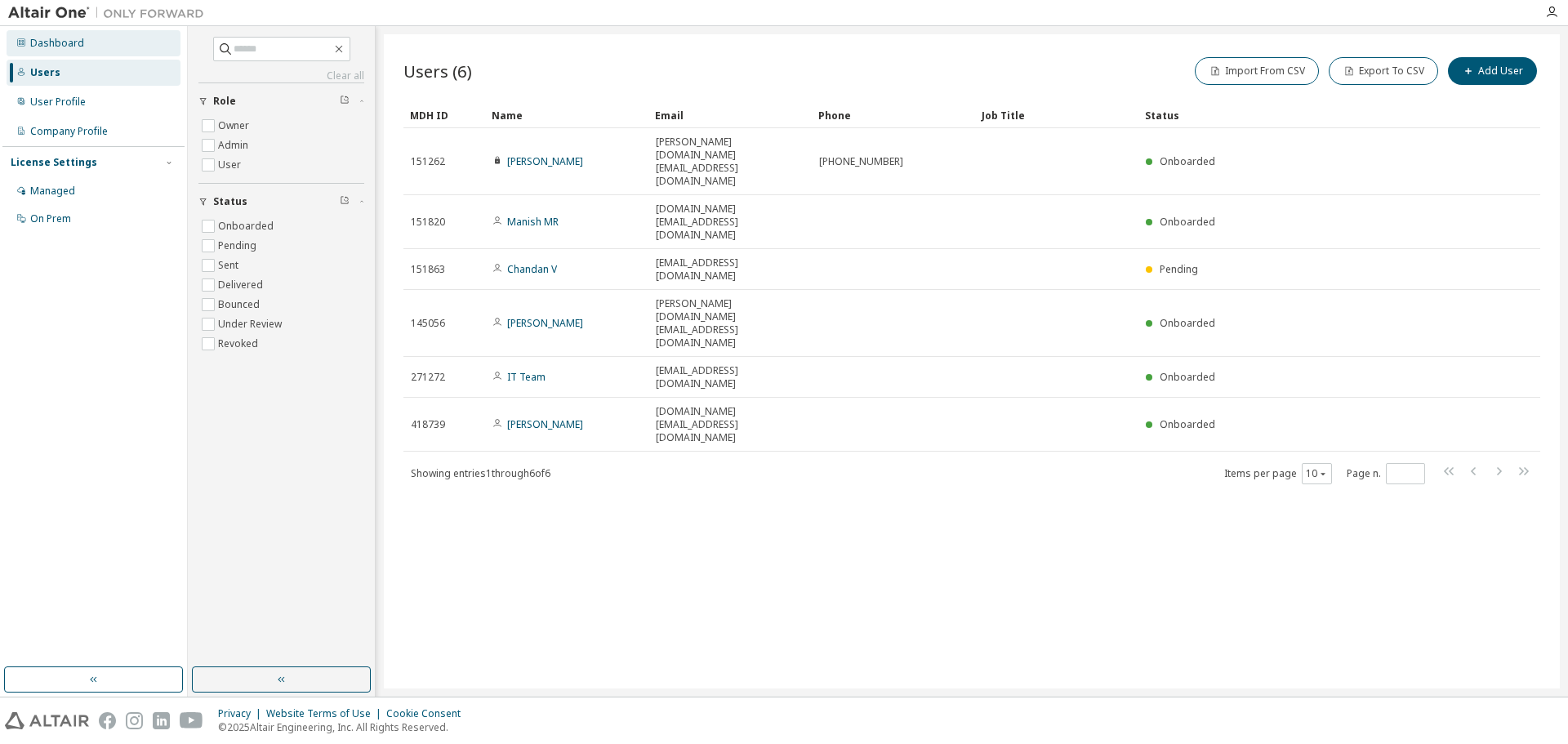
click at [61, 39] on div "Dashboard" at bounding box center [57, 43] width 54 height 13
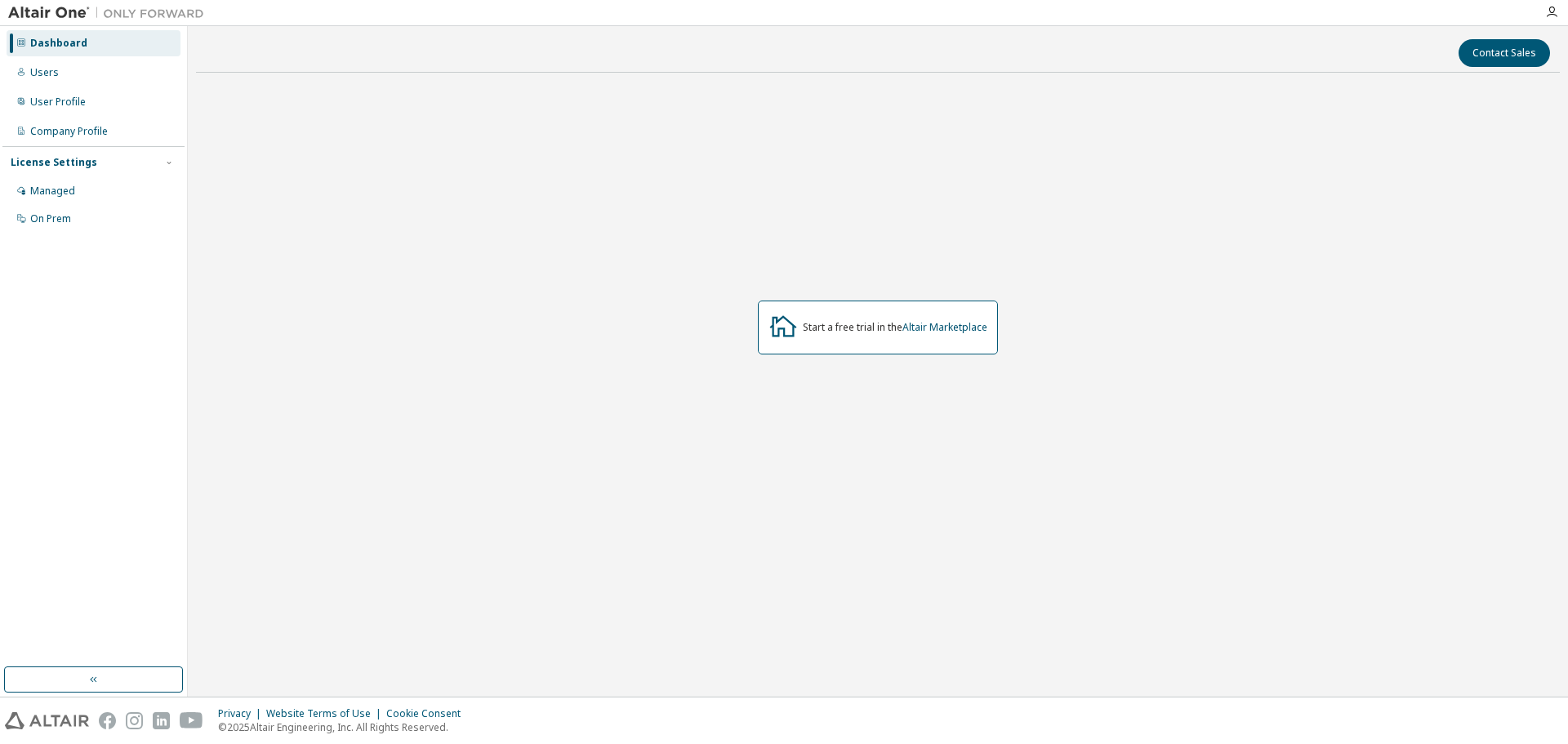
click at [291, 517] on div "Start a free trial in the Altair Marketplace" at bounding box center [877, 327] width 1364 height 484
click at [103, 673] on button "button" at bounding box center [93, 679] width 179 height 26
